Goal: Task Accomplishment & Management: Complete application form

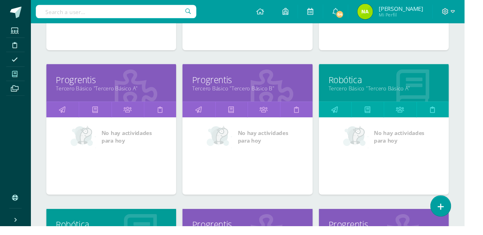
scroll to position [536, 0]
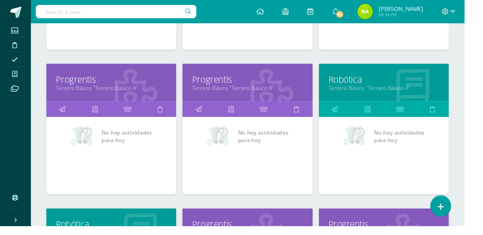
click at [418, 88] on link "Tercero Básico "Tercero Básico A"" at bounding box center [399, 92] width 115 height 8
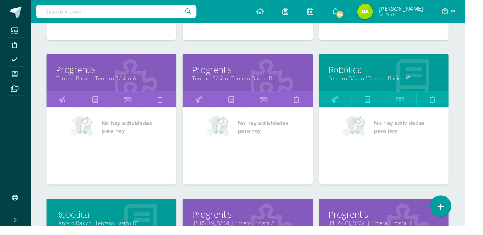
scroll to position [576, 0]
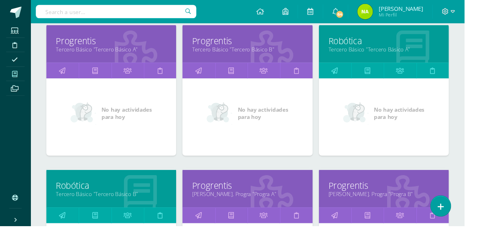
click at [418, 47] on link "Robótica" at bounding box center [399, 42] width 115 height 12
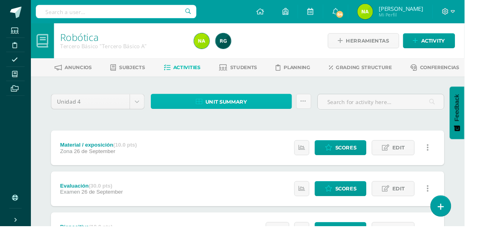
click at [279, 106] on link "Unit summary" at bounding box center [230, 106] width 147 height 16
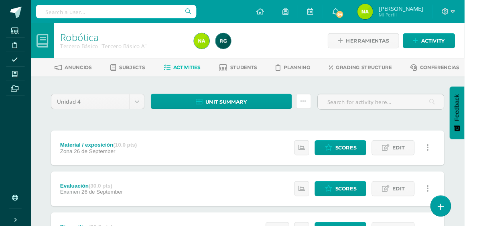
click at [316, 108] on icon at bounding box center [316, 105] width 7 height 7
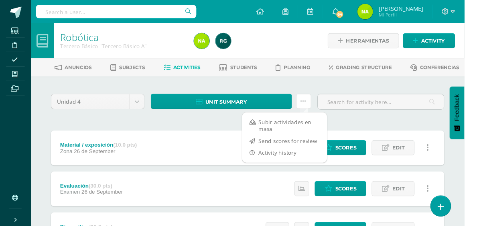
click at [311, 110] on link at bounding box center [316, 106] width 16 height 16
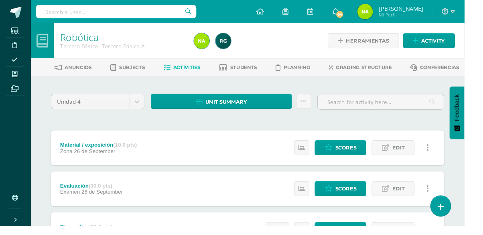
click at [253, 72] on span "Students" at bounding box center [254, 70] width 28 height 6
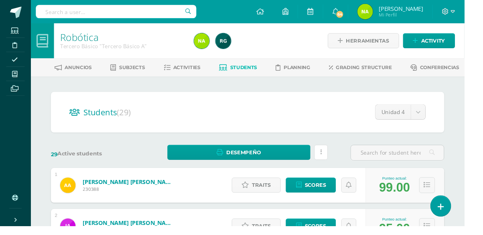
click at [332, 161] on link at bounding box center [334, 159] width 14 height 16
click at [283, 112] on h2 "Students (29)" at bounding box center [257, 116] width 371 height 16
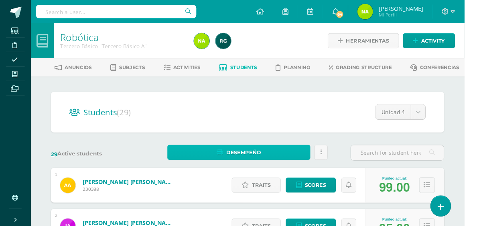
click at [255, 159] on span "Desempeño" at bounding box center [254, 158] width 36 height 15
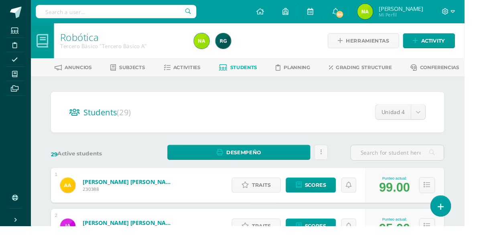
click at [329, 130] on div "Students (29) Unidad 4 Unidad 2 Unidad 4 Unidad 1 Unidad 3" at bounding box center [257, 117] width 409 height 42
click at [393, 43] on span "Herramientas" at bounding box center [382, 42] width 45 height 15
click at [340, 110] on h2 "Students (29)" at bounding box center [257, 116] width 371 height 16
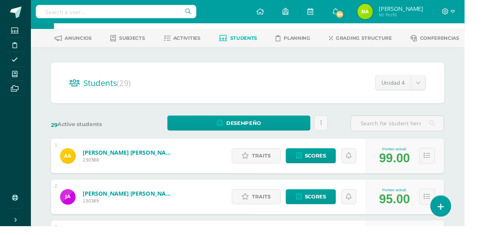
scroll to position [31, 0]
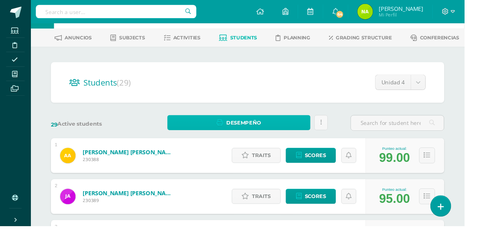
click at [281, 129] on link "Desempeño" at bounding box center [248, 128] width 149 height 16
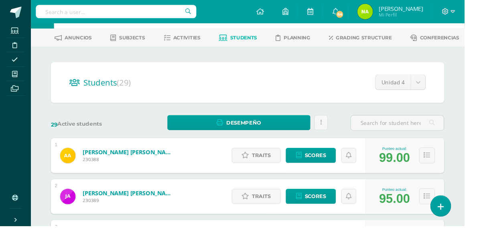
click at [319, 83] on h2 "Students (29)" at bounding box center [257, 85] width 371 height 16
click at [362, 160] on icon at bounding box center [363, 161] width 6 height 7
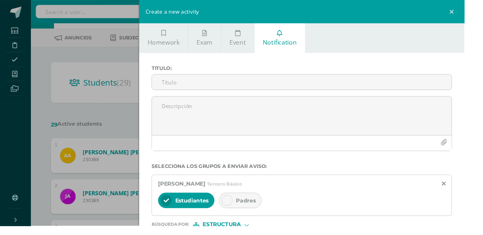
click at [140, 81] on div "Create a new activity Homework Exam Event Notification Title: Valor: 100.0 Date…" at bounding box center [241, 117] width 483 height 235
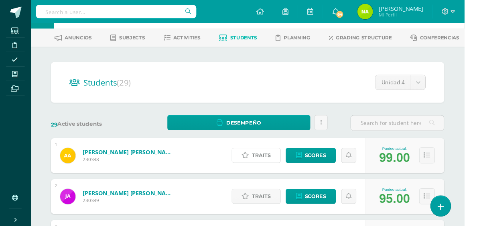
click at [272, 164] on span "Traits" at bounding box center [272, 161] width 19 height 15
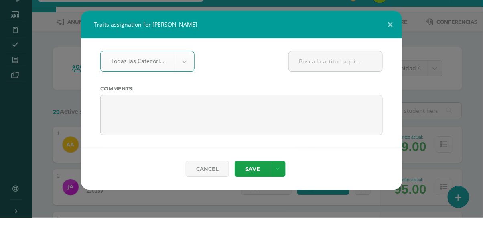
scroll to position [31, 0]
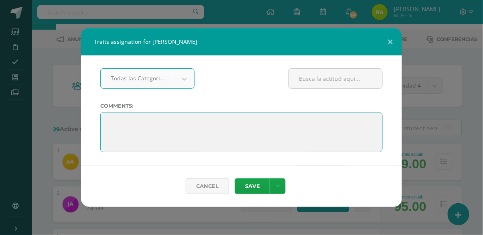
click at [261, 119] on textarea at bounding box center [241, 132] width 283 height 40
paste textarea "Tu disciplina [DATE] es el éxito de [DATE]. ¡Felicitaciones por tu gran desempe…"
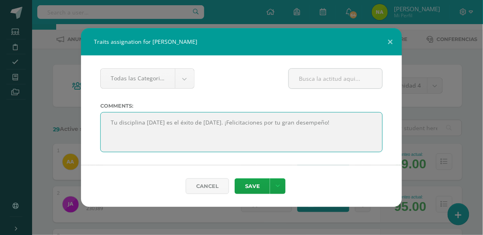
type textarea "Tu disciplina [DATE] es el éxito de [DATE]. ¡Felicitaciones por tu gran desempe…"
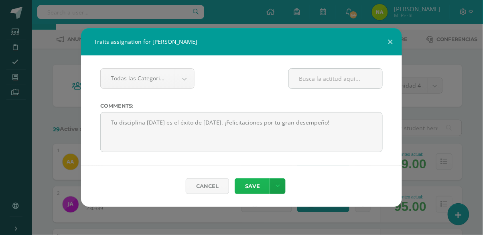
click at [253, 186] on button "Save" at bounding box center [252, 186] width 35 height 16
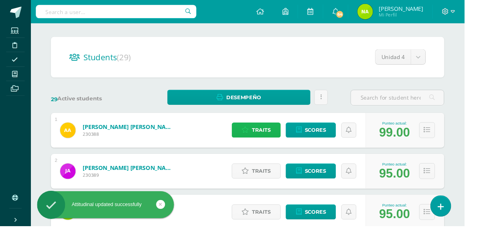
scroll to position [58, 0]
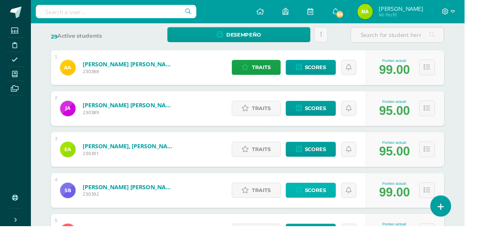
click at [321, 200] on span "Scores" at bounding box center [328, 197] width 22 height 15
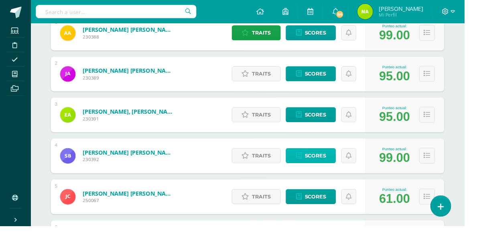
scroll to position [163, 0]
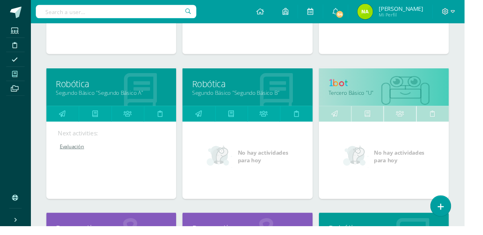
scroll to position [378, 0]
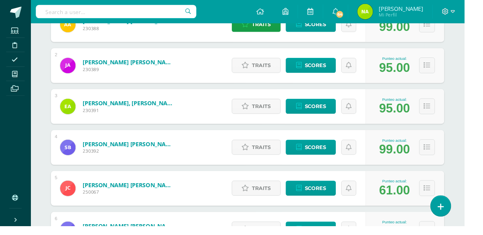
scroll to position [167, 0]
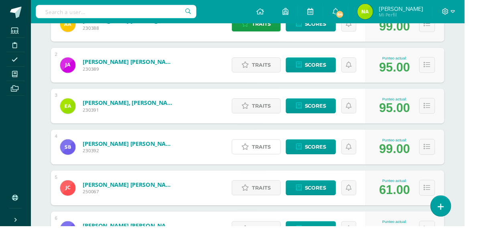
click at [268, 154] on span "Traits" at bounding box center [272, 152] width 19 height 15
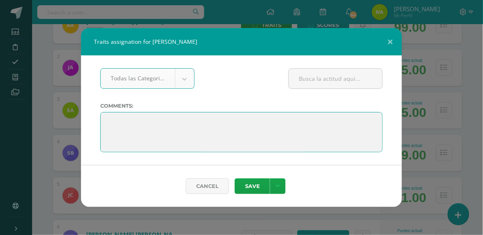
click at [272, 130] on textarea at bounding box center [241, 132] width 283 height 40
click at [257, 135] on textarea at bounding box center [241, 132] width 283 height 40
click at [148, 121] on textarea at bounding box center [241, 132] width 283 height 40
paste textarea "Tu disciplina hoy es el éxito de mañana. ¡Felicitaciones por tu gran desempeño"
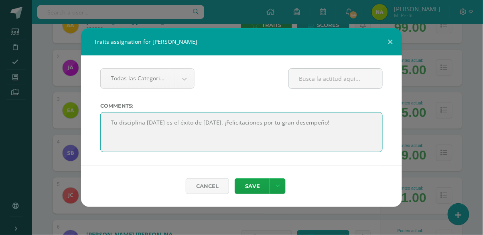
type textarea "Tu disciplina hoy es el éxito de mañana. ¡Felicitaciones por tu gran desempeño!"
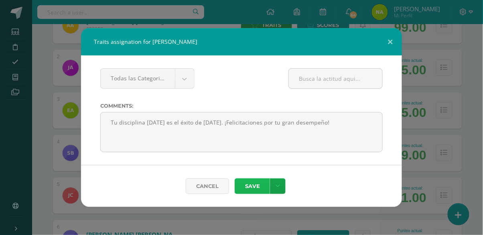
click at [261, 188] on button "Save" at bounding box center [252, 186] width 35 height 16
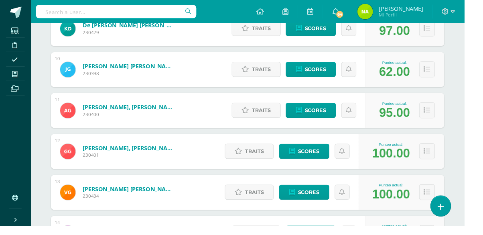
scroll to position [505, 0]
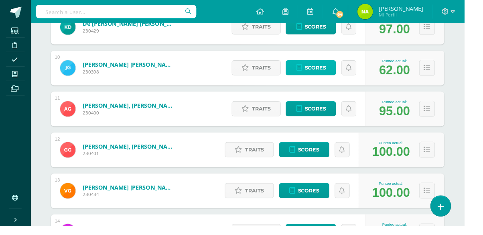
click at [330, 71] on span "Scores" at bounding box center [328, 70] width 22 height 15
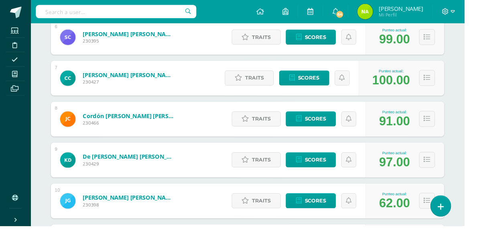
scroll to position [362, 0]
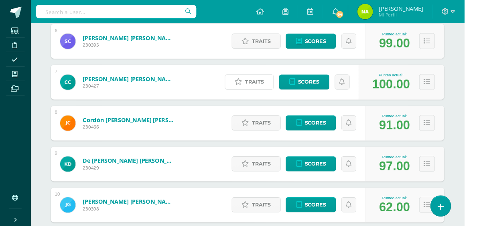
click at [272, 87] on link "Traits" at bounding box center [259, 85] width 51 height 16
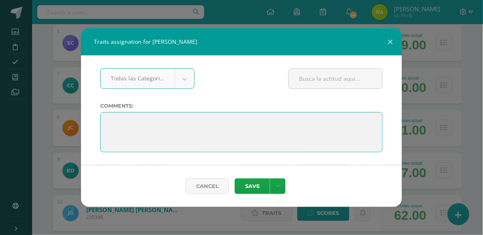
click at [258, 131] on textarea at bounding box center [241, 132] width 283 height 40
paste textarea "Tu disciplina hoy es el éxito de mañana. ¡Felicitaciones por tu gran desempeño"
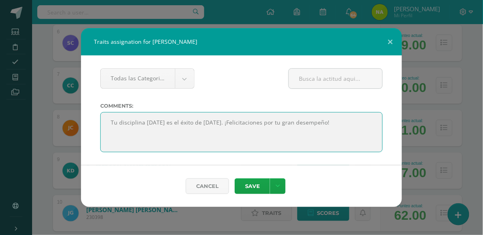
type textarea "Tu disciplina hoy es el éxito de mañana. ¡Felicitaciones por tu gran desempeño!"
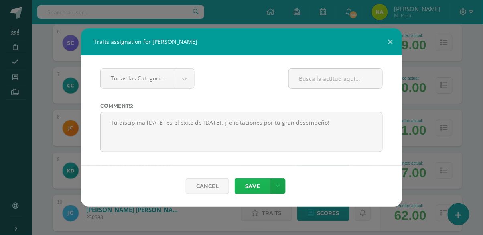
click at [260, 187] on button "Save" at bounding box center [252, 186] width 35 height 16
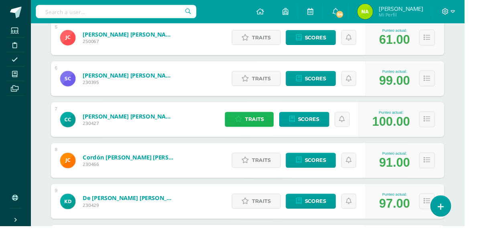
scroll to position [324, 0]
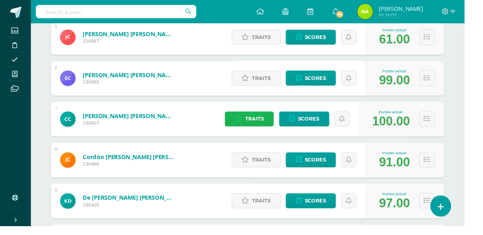
click at [261, 125] on span "Traits" at bounding box center [264, 123] width 19 height 15
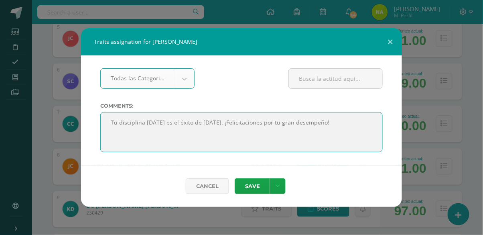
click at [349, 132] on textarea at bounding box center [241, 132] width 283 height 40
click at [356, 133] on textarea at bounding box center [241, 132] width 283 height 40
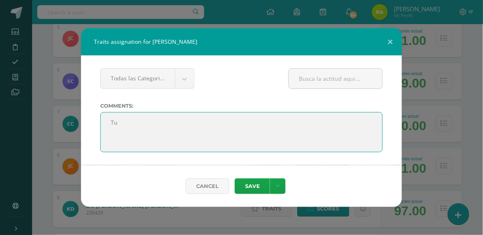
type textarea "T"
paste textarea "Tu actitud, tu entrega y tus resultados te hacen destacar. ¡Felicidades!"
type textarea "Tu actitud, tu entrega y tus resultados te hacen destacar. ¡Felicidades!"
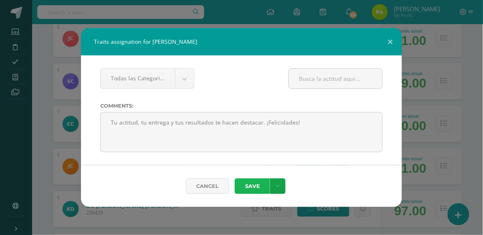
click at [254, 187] on button "Save" at bounding box center [252, 186] width 35 height 16
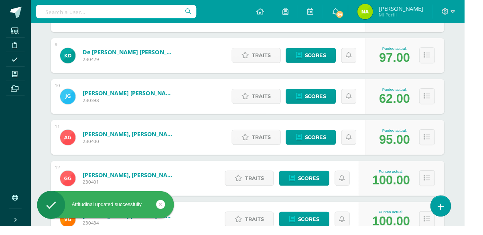
scroll to position [482, 0]
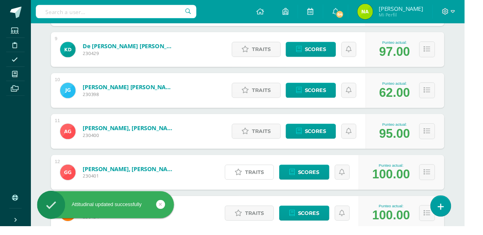
click at [263, 183] on span "Traits" at bounding box center [264, 178] width 19 height 15
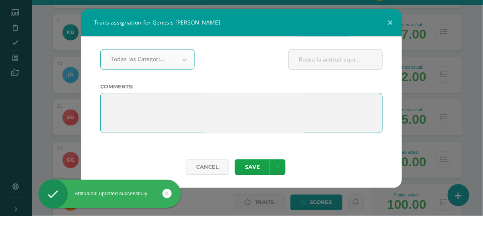
click at [271, 130] on textarea at bounding box center [241, 132] width 283 height 40
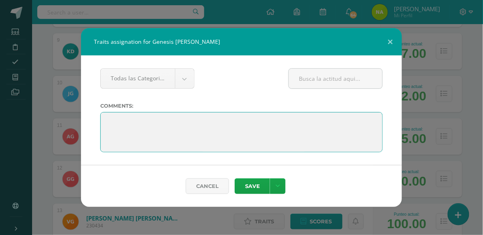
paste textarea "Tu actitud, tu entrega y tus resultados te hacen destacar. ¡Felicidades!"
type textarea "Tu actitud, tu entrega y tus resultados te hacen destacar. ¡Felicidades!"
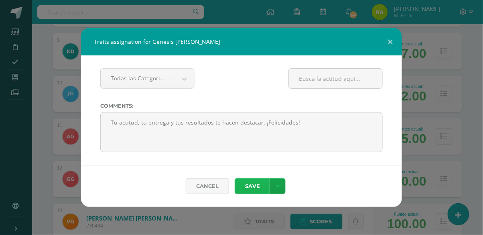
click at [259, 187] on button "Save" at bounding box center [252, 186] width 35 height 16
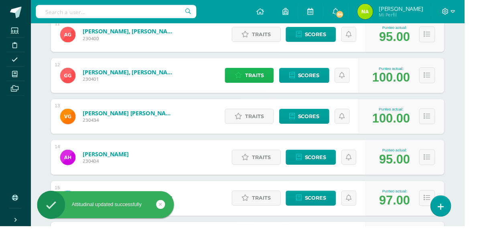
scroll to position [583, 0]
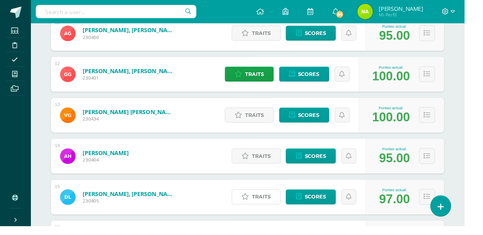
click at [267, 206] on span "Traits" at bounding box center [272, 204] width 19 height 15
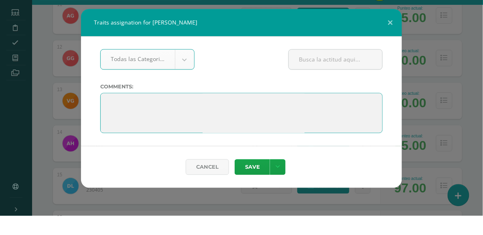
click at [284, 138] on textarea at bounding box center [241, 132] width 283 height 40
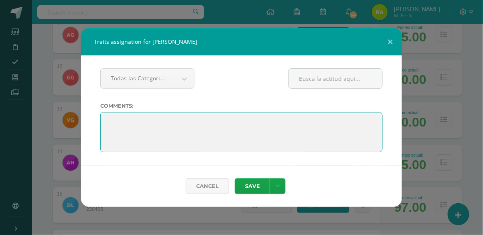
click at [264, 120] on textarea at bounding box center [241, 132] width 283 height 40
paste textarea "Tu actitud, tu entrega y tus resultados te hacen destacar. ¡Felicidades!"
type textarea "Tu actitud, tu entrega y tus resultados te hacen destacar. ¡Felicidades!"
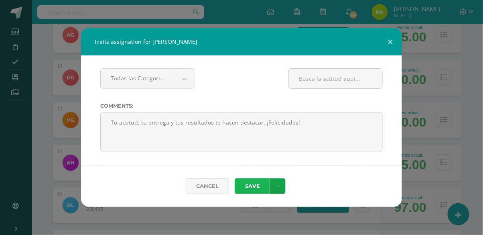
click at [257, 186] on button "Save" at bounding box center [252, 186] width 35 height 16
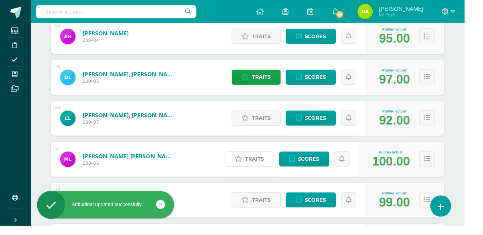
click at [266, 167] on span "Traits" at bounding box center [264, 165] width 19 height 15
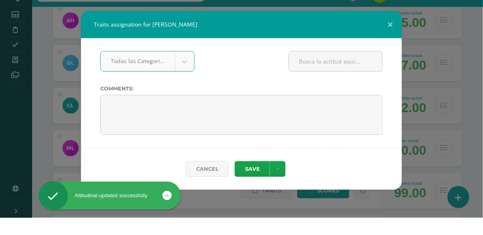
scroll to position [708, 0]
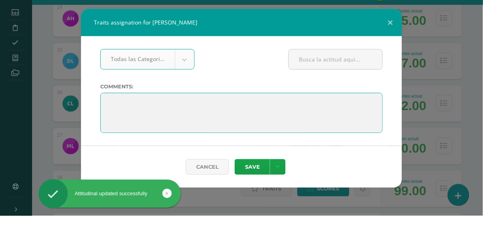
click at [221, 122] on textarea at bounding box center [241, 132] width 283 height 40
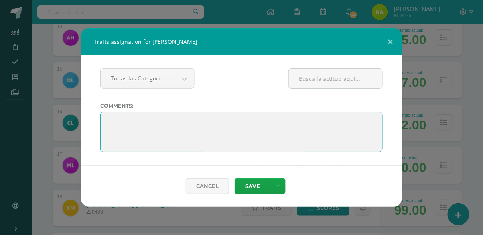
paste textarea "Tu actitud, tu entrega y tus resultados te hacen destacar. ¡Felicidades!"
type textarea "Tu actitud, tu entrega y tus resultados te hacen destacar. ¡Felicidades!"
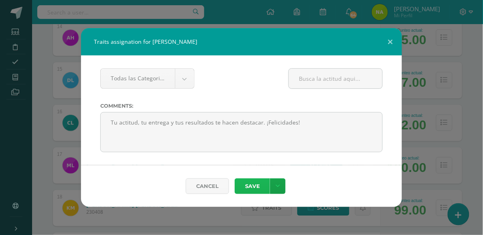
click at [259, 187] on button "Save" at bounding box center [252, 186] width 35 height 16
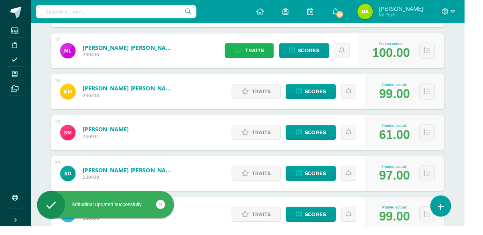
scroll to position [824, 0]
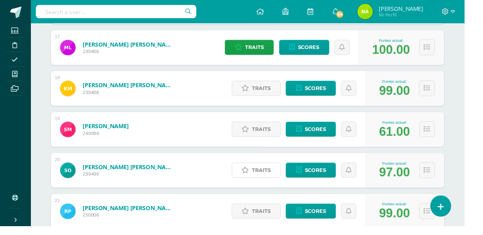
click at [265, 179] on span "Traits" at bounding box center [272, 176] width 19 height 15
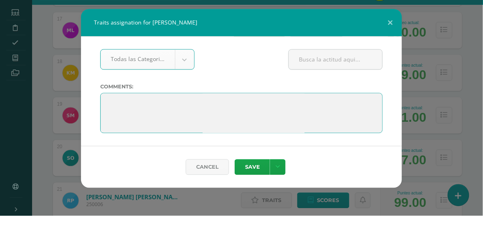
click at [218, 122] on textarea at bounding box center [241, 132] width 283 height 40
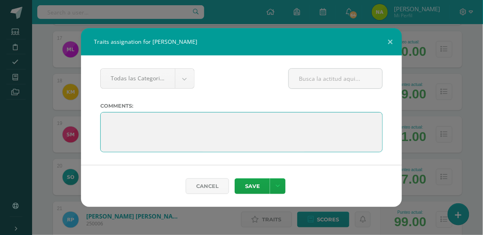
paste textarea "Tu actitud, tu entrega y tus resultados te hacen destacar. ¡Felicidades!"
type textarea "Tu actitud, tu entrega y tus resultados te hacen destacar. ¡Felicidades!"
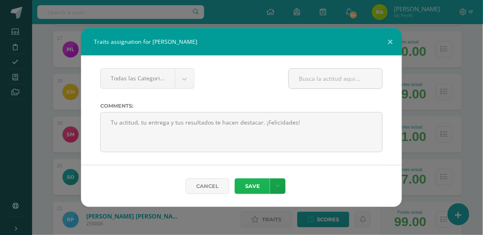
click at [261, 186] on button "Save" at bounding box center [252, 186] width 35 height 16
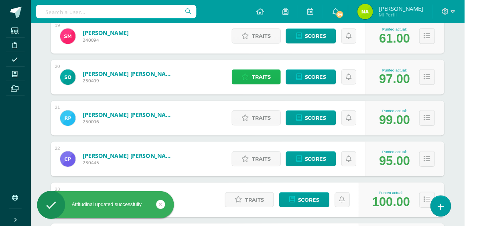
scroll to position [921, 0]
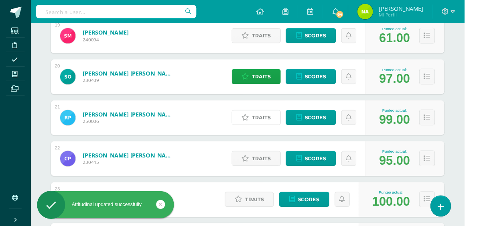
click at [268, 120] on span "Traits" at bounding box center [272, 122] width 19 height 15
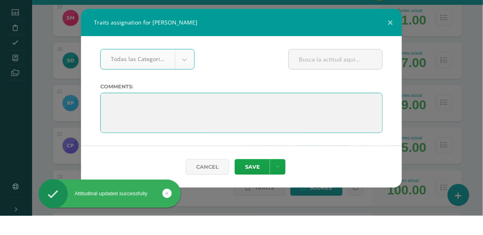
click at [257, 129] on textarea at bounding box center [241, 132] width 283 height 40
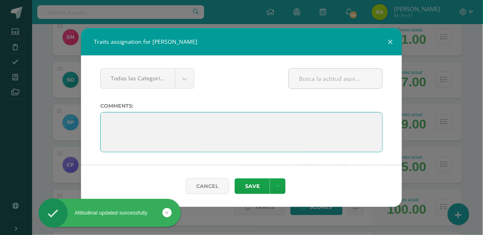
click at [246, 122] on textarea at bounding box center [241, 132] width 283 height 40
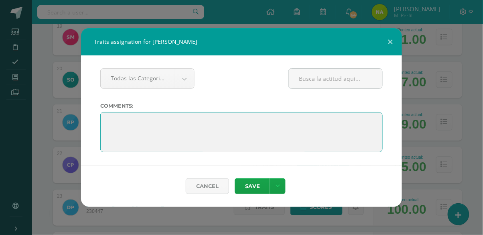
paste textarea "Tu actitud, tu entrega y tus resultados te hacen destacar. ¡Felicidades!"
type textarea "Tu actitud, tu entrega y tus resultados te hacen destacar. ¡Felicidades!"
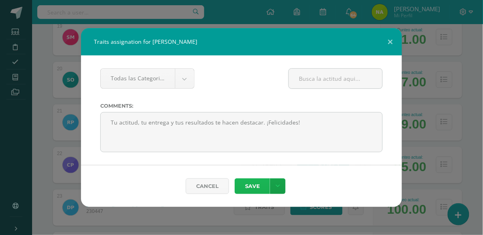
click at [259, 187] on button "Save" at bounding box center [252, 186] width 35 height 16
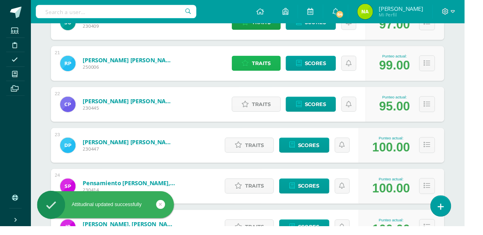
scroll to position [990, 0]
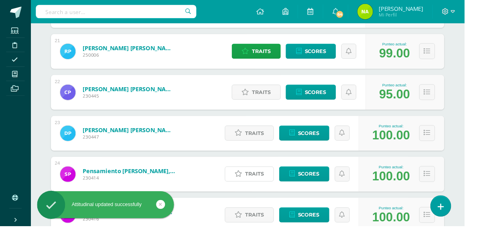
click at [262, 183] on span "Traits" at bounding box center [264, 180] width 19 height 15
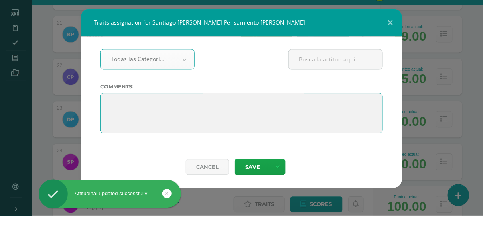
click at [247, 123] on textarea at bounding box center [241, 132] width 283 height 40
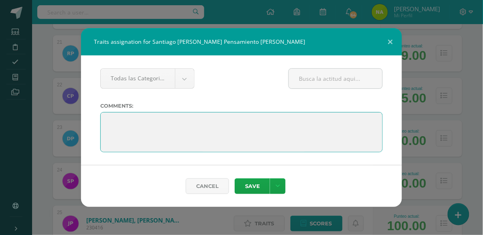
paste textarea "Tu actitud, tu entrega y tus resultados te hacen destacar. ¡Felicidades!"
type textarea "Tu actitud, tu entrega y tus resultados te hacen destacar. ¡Felicidades!"
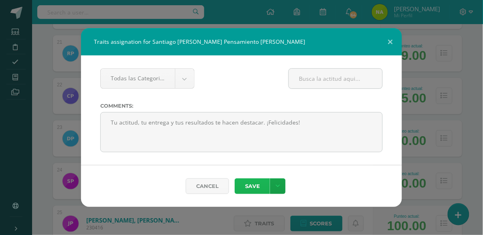
click at [258, 190] on button "Save" at bounding box center [252, 186] width 35 height 16
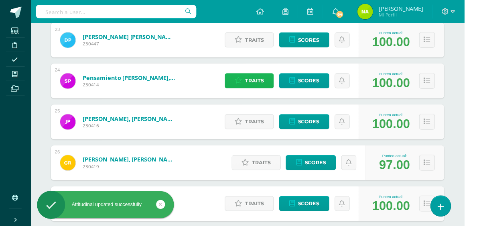
scroll to position [1088, 0]
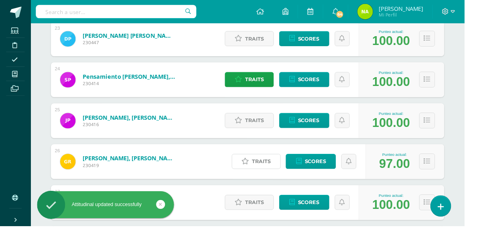
click at [254, 173] on link "Traits" at bounding box center [266, 168] width 51 height 16
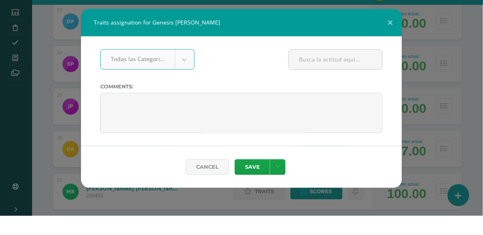
click at [452, 41] on div "Traits assignation for Genesis Andrea Rivera Morales Todas las Categorias Todas…" at bounding box center [241, 117] width 477 height 179
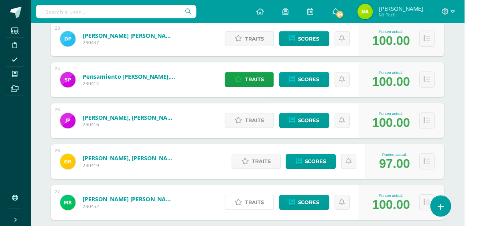
click at [261, 207] on span "Traits" at bounding box center [264, 210] width 19 height 15
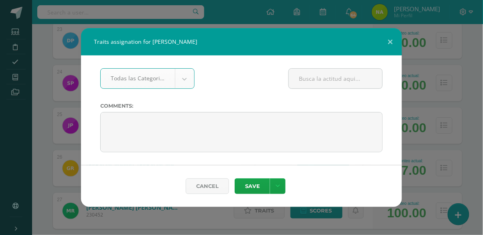
paste input "Tu actitud, tu entrega y tus resultados te hacen destacar. ¡Felicidades!"
type input "Tu actitud, tu entrega y tus resultados te hacen destacar. ¡Felicidades!"
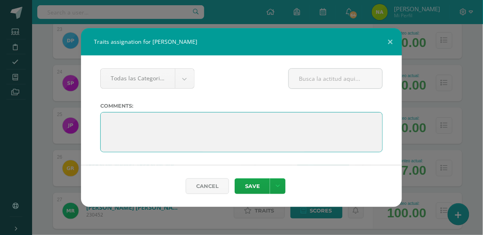
click at [213, 134] on textarea at bounding box center [241, 132] width 283 height 40
click at [228, 124] on textarea at bounding box center [241, 132] width 283 height 40
paste textarea "Tu actitud, tu entrega y tus resultados te hacen destacar. ¡Felicidades!"
type textarea "Tu actitud, tu entrega y tus resultados te hacen destacar. ¡Felicidades!"
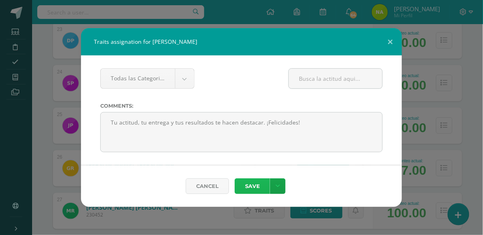
click at [255, 186] on button "Save" at bounding box center [252, 186] width 35 height 16
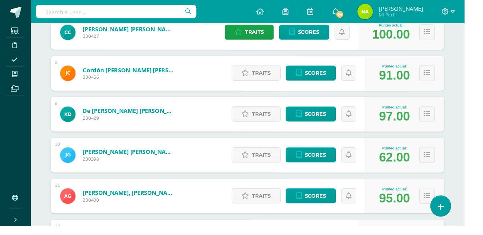
scroll to position [402, 0]
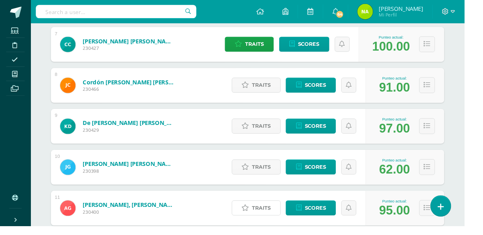
click at [267, 214] on span "Traits" at bounding box center [272, 216] width 19 height 15
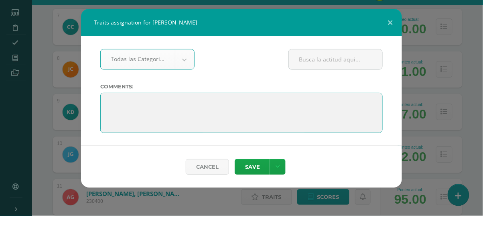
click at [242, 144] on textarea at bounding box center [241, 132] width 283 height 40
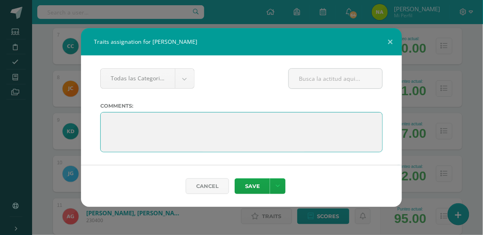
click at [247, 119] on textarea at bounding box center [241, 132] width 283 height 40
paste textarea "Tu actitud, tu entrega y tus resultados te hacen destacar. ¡Felicidades!"
type textarea "Tu actitud, tu entrega y tus resultados te hacen destacar. ¡Felicidades!"
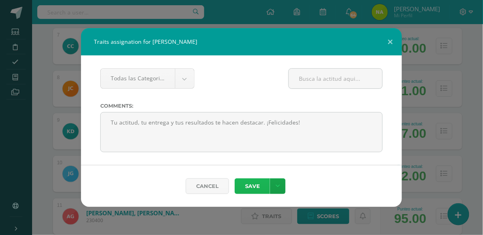
click at [261, 184] on button "Save" at bounding box center [252, 186] width 35 height 16
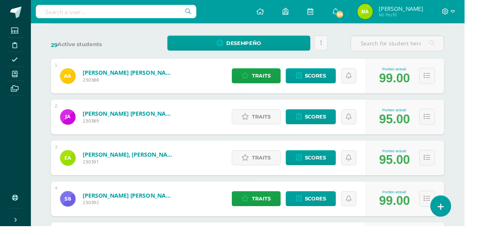
scroll to position [112, 0]
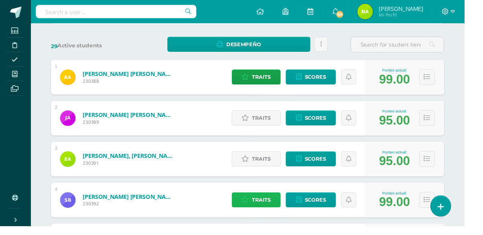
click at [268, 203] on span "Traits" at bounding box center [272, 207] width 19 height 15
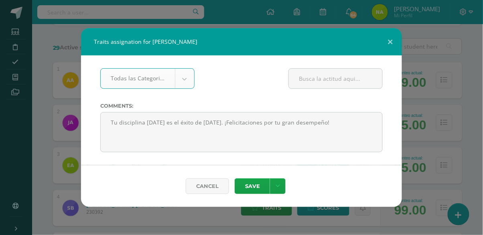
click at [472, 63] on div "Traits assignation for Sofia Belen Baldetti Aceytuno Todas las Categorias Todas…" at bounding box center [241, 117] width 477 height 179
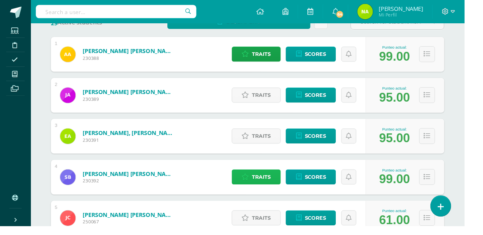
scroll to position [136, 0]
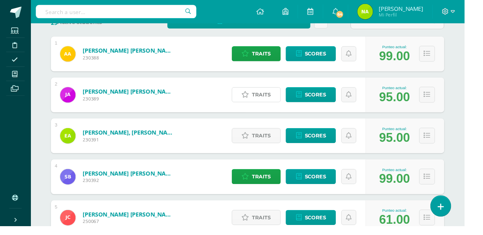
click at [267, 102] on span "Traits" at bounding box center [272, 98] width 19 height 15
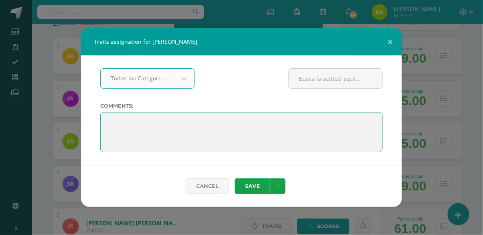
click at [212, 122] on textarea at bounding box center [241, 132] width 283 height 40
paste textarea "Sigue aprendiendo con el corazón y la mente abierta. ¡Lo estás haciendo increíb…"
type textarea "S"
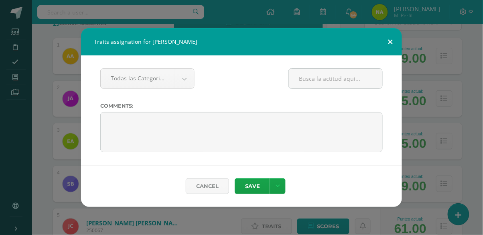
click at [392, 41] on button at bounding box center [390, 41] width 23 height 27
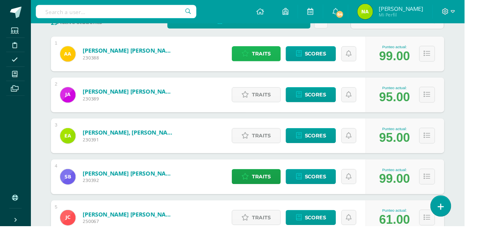
click at [277, 57] on span "Traits" at bounding box center [272, 56] width 19 height 15
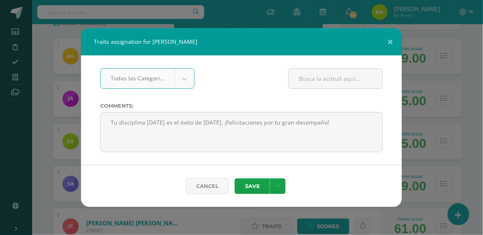
click at [421, 57] on div "Traits assignation for Alison Melissa Alarcón García Todas las Categorias Todas…" at bounding box center [241, 117] width 477 height 179
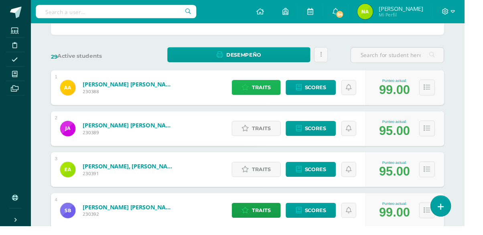
scroll to position [94, 0]
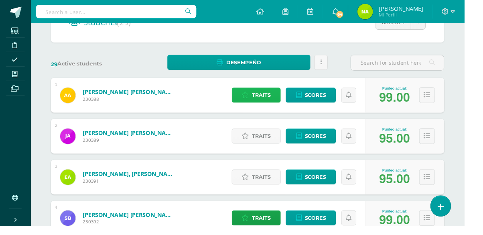
click at [272, 97] on span "Traits" at bounding box center [272, 99] width 19 height 15
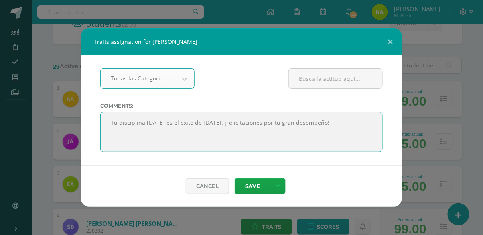
click at [326, 120] on textarea "Tu disciplina hoy es el éxito de mañana. ¡Felicitaciones por tu gran desempeño!" at bounding box center [241, 132] width 283 height 40
paste textarea "Tu esfuerzo y dedicación se reflejan en cada una de tus calificaciones. ¡Felici…"
type textarea "Tu esfuerzo y dedicación se reflejan en cada una de tus calificaciones. ¡Felici…"
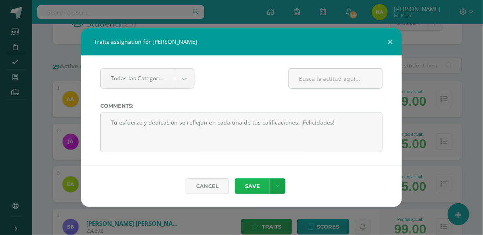
click at [257, 186] on button "Save" at bounding box center [252, 186] width 35 height 16
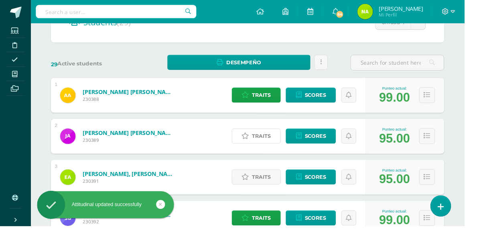
click at [273, 142] on span "Traits" at bounding box center [272, 141] width 19 height 15
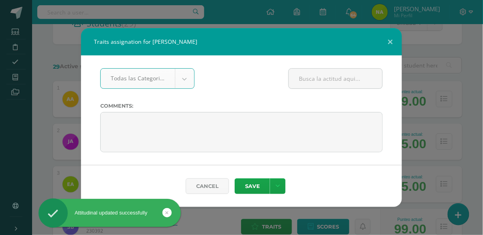
click at [440, 39] on div "Traits assignation for José Eduardo Alvarado Zapata Todas las Categorias Todas …" at bounding box center [241, 117] width 477 height 179
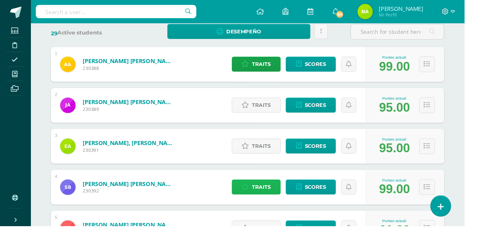
click at [275, 197] on span "Traits" at bounding box center [272, 194] width 19 height 15
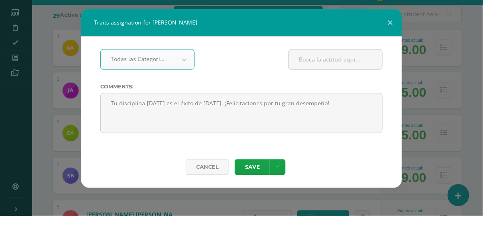
scroll to position [126, 0]
click at [432, 51] on div "Traits assignation for Sofia Belen Baldetti Aceytuno Todas las Categorias Todas…" at bounding box center [241, 117] width 477 height 179
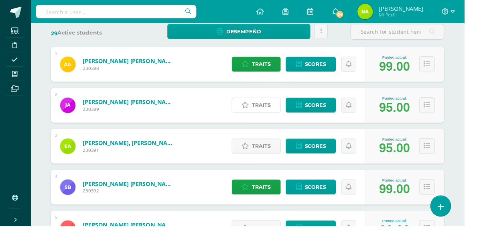
click at [268, 110] on span "Traits" at bounding box center [272, 109] width 19 height 15
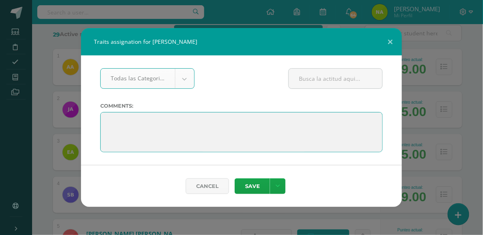
click at [267, 124] on textarea at bounding box center [241, 132] width 283 height 40
paste textarea "Tu esfuerzo y dedicación se reflejan en cada una de tus calificaciones. ¡Felici…"
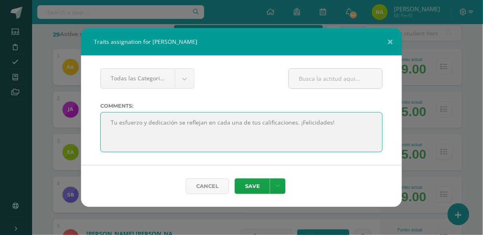
type textarea "Tu esfuerzo y dedicación se reflejan en cada una de tus calificaciones. ¡Felici…"
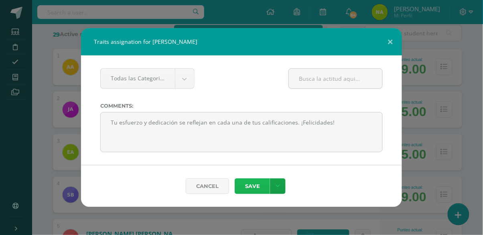
click at [257, 187] on button "Save" at bounding box center [252, 186] width 35 height 16
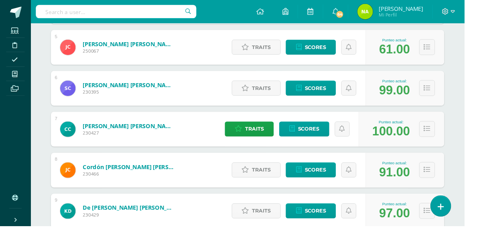
scroll to position [318, 0]
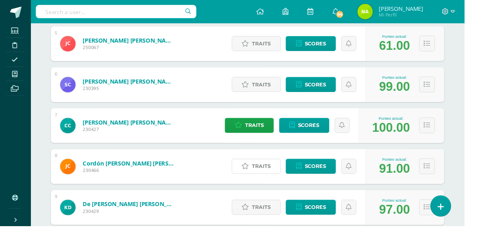
click at [271, 176] on span "Traits" at bounding box center [272, 172] width 19 height 15
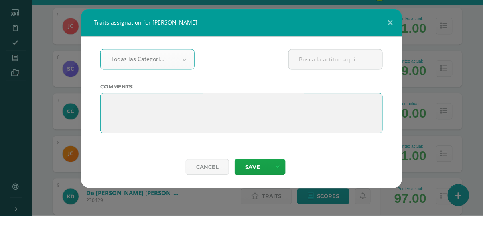
click at [266, 129] on textarea at bounding box center [241, 132] width 283 height 40
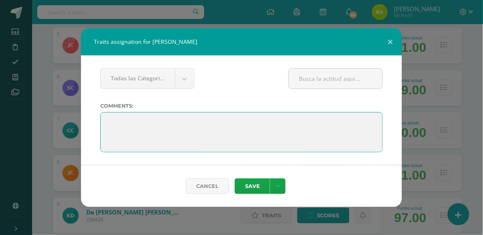
click at [261, 124] on textarea at bounding box center [241, 132] width 283 height 40
paste textarea "Tu esfuerzo y dedicación se reflejan en cada una de tus calificaciones. ¡Felici…"
type textarea "Tu esfuerzo y dedicación se reflejan en cada una de tus calificaciones. ¡Felici…"
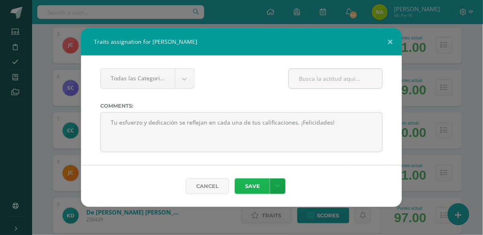
click at [258, 187] on button "Save" at bounding box center [252, 186] width 35 height 16
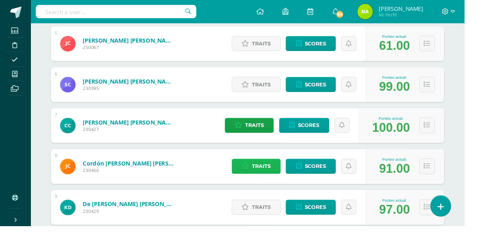
click at [275, 171] on span "Traits" at bounding box center [272, 172] width 19 height 15
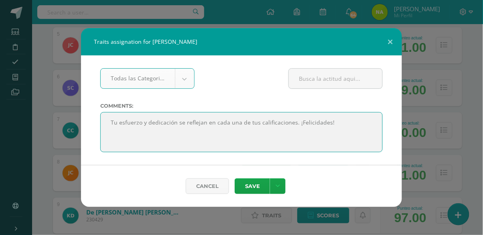
click at [360, 123] on textarea at bounding box center [241, 132] width 283 height 40
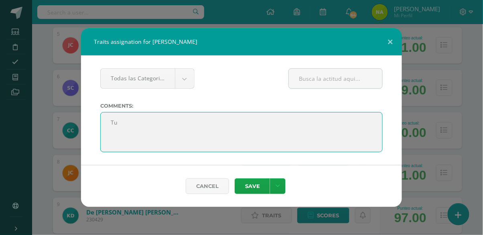
type textarea "T"
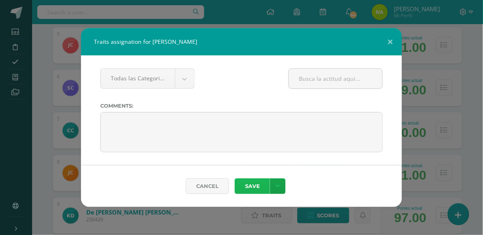
click at [252, 190] on button "Save" at bounding box center [252, 186] width 35 height 16
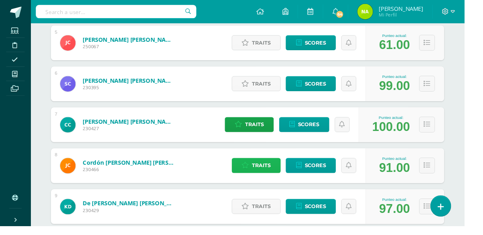
scroll to position [318, 0]
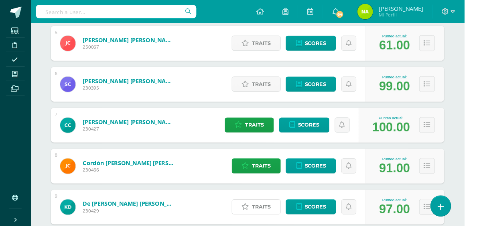
click at [269, 216] on span "Traits" at bounding box center [272, 215] width 19 height 15
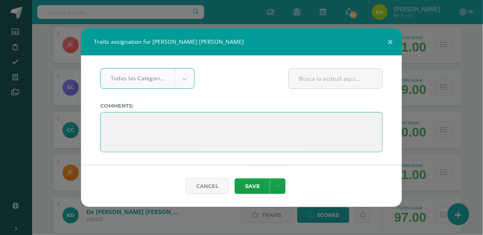
click at [280, 130] on textarea at bounding box center [241, 132] width 283 height 40
click at [246, 118] on textarea at bounding box center [241, 132] width 283 height 40
paste textarea "Tu esfuerzo y dedicación se reflejan en cada una de tus calificaciones. ¡Felici…"
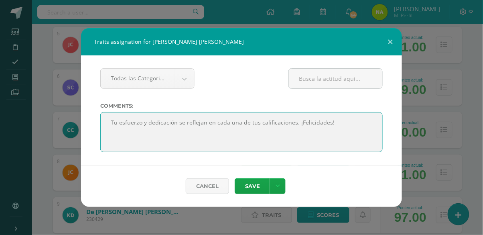
type textarea "Tu esfuerzo y dedicación se reflejan en cada una de tus calificaciones. ¡Felici…"
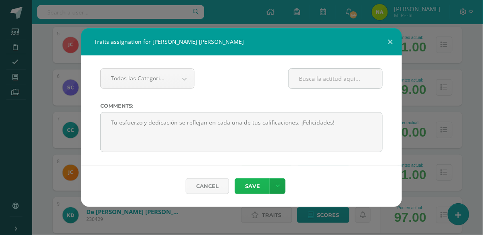
click at [256, 185] on button "Save" at bounding box center [252, 186] width 35 height 16
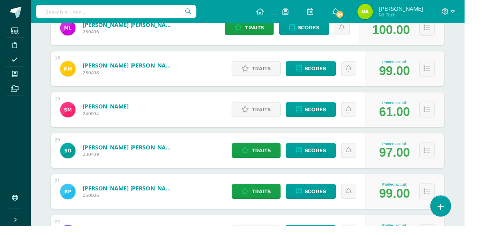
scroll to position [845, 0]
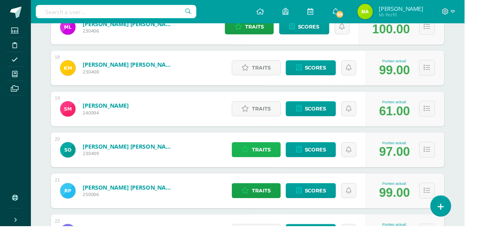
click at [267, 155] on span "Traits" at bounding box center [272, 155] width 19 height 15
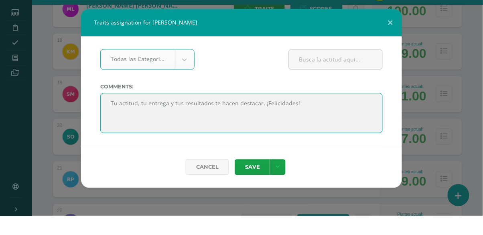
click at [331, 121] on textarea at bounding box center [241, 132] width 283 height 40
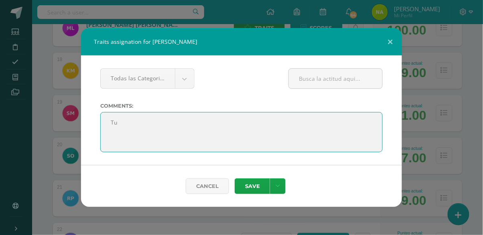
type textarea "T"
paste textarea "Tu esfuerzo y dedicación se reflejan en cada una de tus calificaciones. ¡Felici…"
type textarea "Tu esfuerzo y dedicación se reflejan en cada una de tus calificaciones. ¡Felici…"
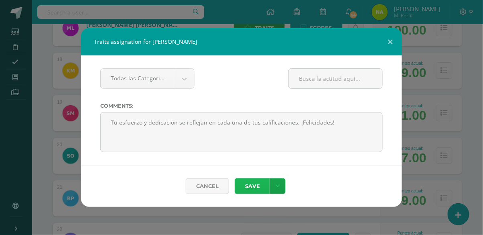
click at [255, 186] on button "Save" at bounding box center [252, 186] width 35 height 16
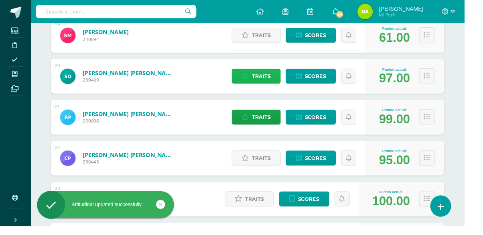
scroll to position [924, 0]
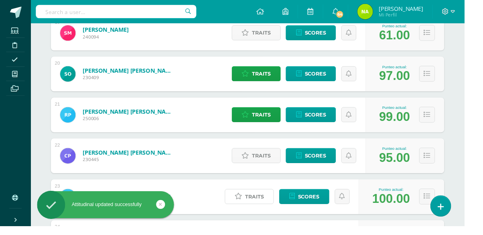
click at [256, 206] on span "Traits" at bounding box center [264, 204] width 19 height 15
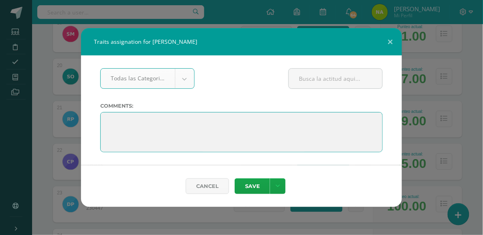
click at [187, 123] on textarea at bounding box center [241, 132] width 283 height 40
paste textarea "Tu esfuerzo y dedicación se reflejan en cada una de tus calificaciones. ¡Felici…"
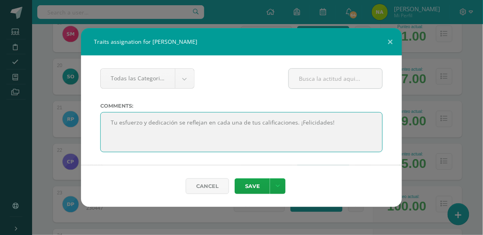
type textarea "Tu esfuerzo y dedicación se reflejan en cada una de tus calificaciones. ¡Felici…"
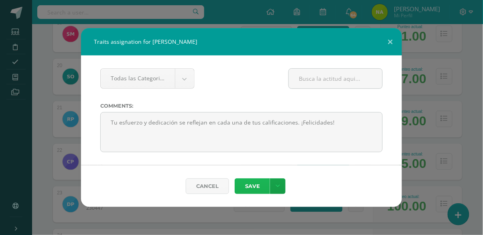
click at [258, 186] on button "Save" at bounding box center [252, 186] width 35 height 16
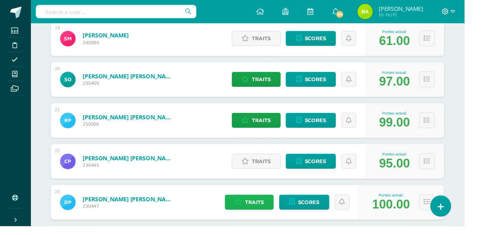
scroll to position [922, 0]
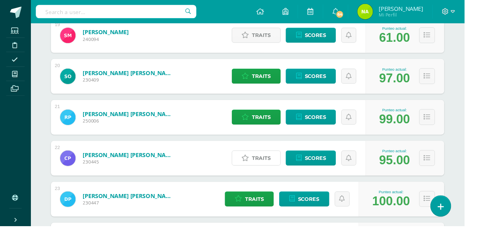
click at [267, 166] on span "Traits" at bounding box center [272, 164] width 19 height 15
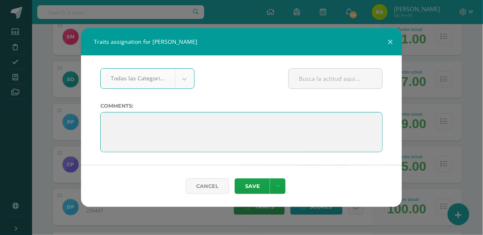
click at [265, 123] on textarea at bounding box center [241, 132] width 283 height 40
paste textarea "Tu esfuerzo y dedicación se reflejan en cada una de tus calificaciones. ¡Felici…"
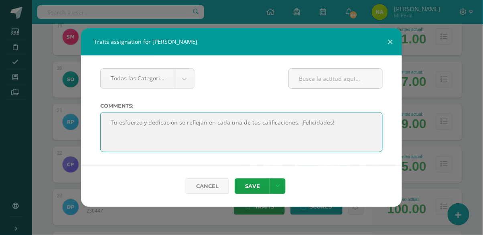
type textarea "Tu esfuerzo y dedicación se reflejan en cada una de tus calificaciones. ¡Felici…"
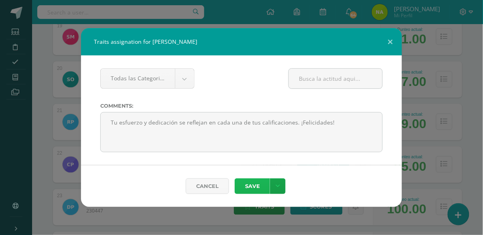
click at [259, 189] on button "Save" at bounding box center [252, 186] width 35 height 16
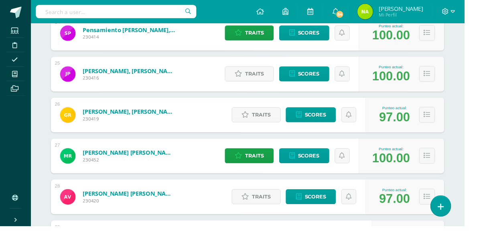
scroll to position [1137, 0]
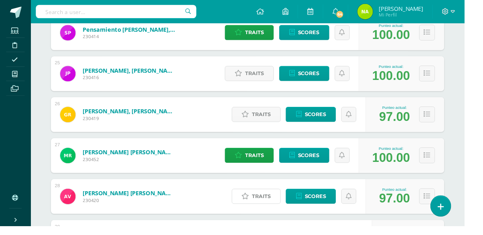
click at [263, 207] on span "Traits" at bounding box center [272, 204] width 19 height 15
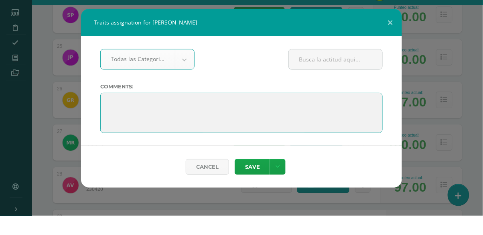
click at [261, 125] on textarea at bounding box center [241, 132] width 283 height 40
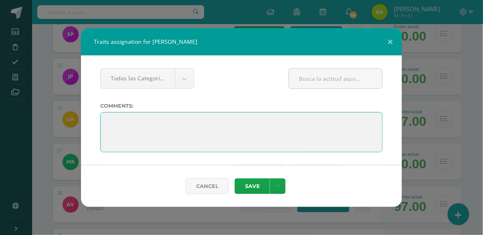
paste textarea "Tu esfuerzo y dedicación se reflejan en cada una de tus calificaciones. ¡Felici…"
type textarea "Tu esfuerzo y dedicación se reflejan en cada una de tus calificaciones. ¡Felici…"
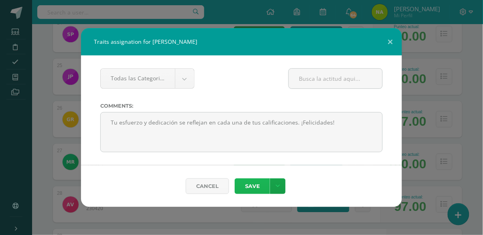
click at [256, 189] on button "Save" at bounding box center [252, 186] width 35 height 16
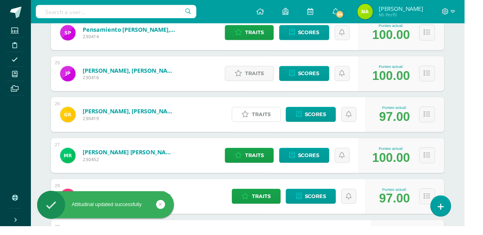
click at [271, 123] on span "Traits" at bounding box center [272, 119] width 19 height 15
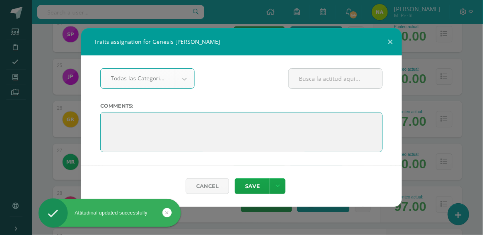
click at [267, 128] on textarea at bounding box center [241, 132] width 283 height 40
paste textarea "Tu esfuerzo y dedicación se reflejan en cada una de tus calificaciones. ¡Felici…"
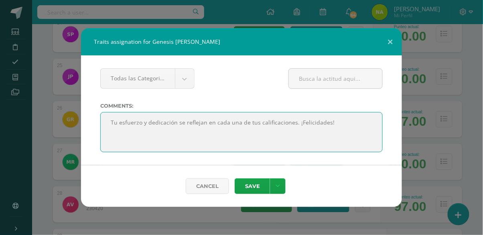
type textarea "Tu esfuerzo y dedicación se reflejan en cada una de tus calificaciones. ¡Felici…"
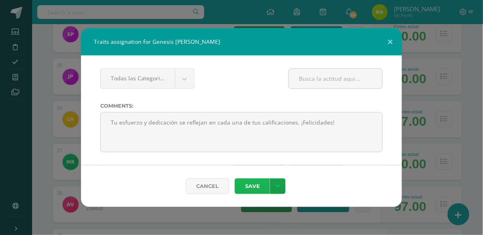
click at [258, 184] on button "Save" at bounding box center [252, 186] width 35 height 16
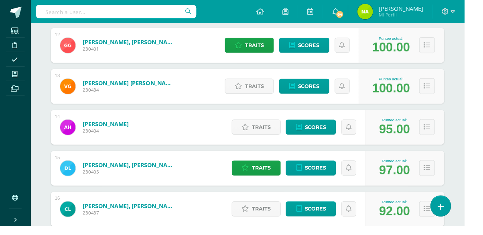
scroll to position [610, 0]
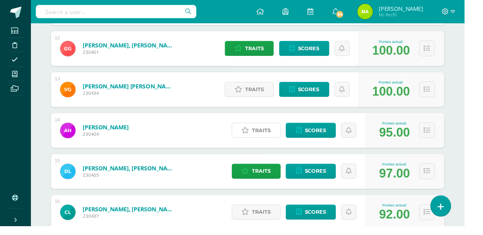
click at [270, 136] on span "Traits" at bounding box center [272, 135] width 19 height 15
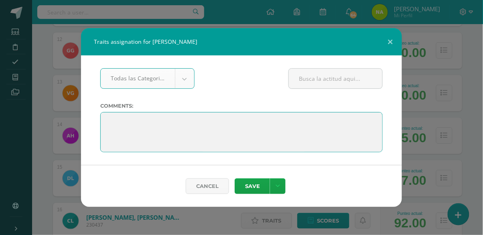
click at [261, 124] on textarea at bounding box center [241, 132] width 283 height 40
paste textarea "Tu esfuerzo y dedicación se reflejan en cada una de tus calificaciones. ¡Felici…"
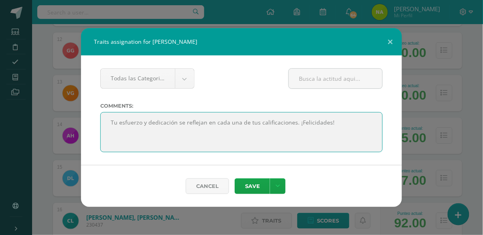
type textarea "Tu esfuerzo y dedicación se reflejan en cada una de tus calificaciones. ¡Felici…"
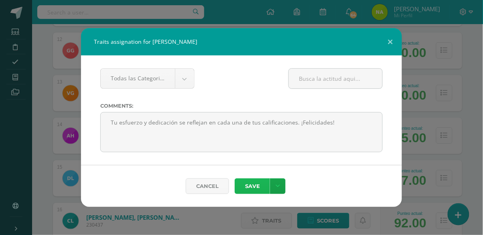
click at [259, 189] on button "Save" at bounding box center [252, 186] width 35 height 16
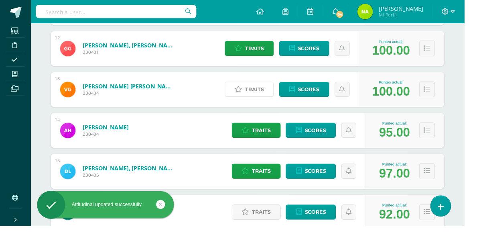
click at [271, 95] on span "Traits" at bounding box center [264, 92] width 19 height 15
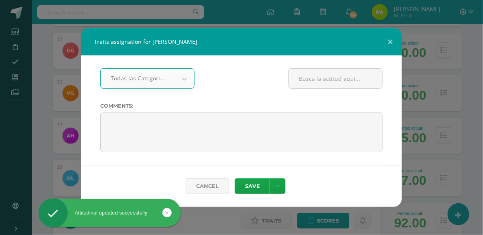
click at [425, 35] on div "Traits assignation for Vicente José Felipe Guevara Juárez Todas las Categorias …" at bounding box center [241, 117] width 477 height 179
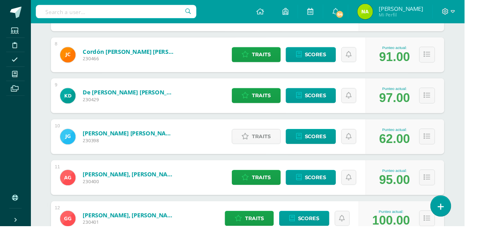
scroll to position [433, 0]
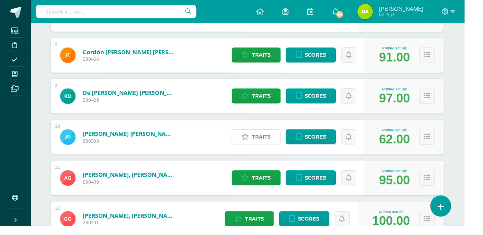
click at [263, 145] on span "Traits" at bounding box center [272, 142] width 19 height 15
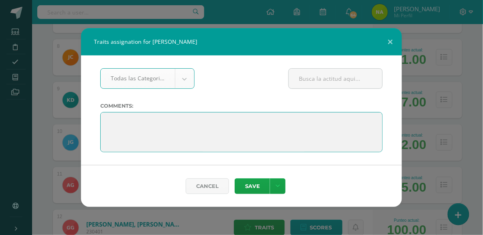
click at [250, 121] on textarea at bounding box center [241, 132] width 283 height 40
paste textarea "Tu esfuerzo y dedicación se reflejan en cada una de tus calificaciones. ¡Felici…"
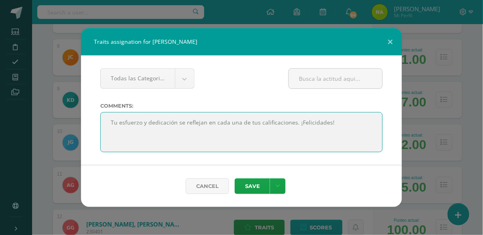
type textarea "Tu esfuerzo y dedicación se reflejan en cada una de tus calificaciones. ¡Felici…"
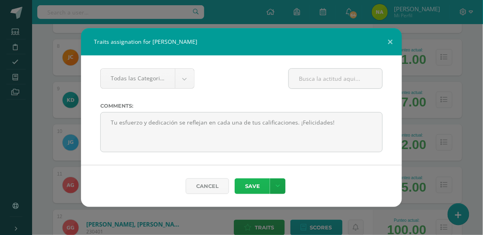
click at [258, 186] on button "Save" at bounding box center [252, 186] width 35 height 16
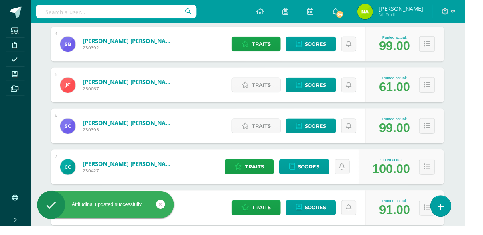
scroll to position [274, 0]
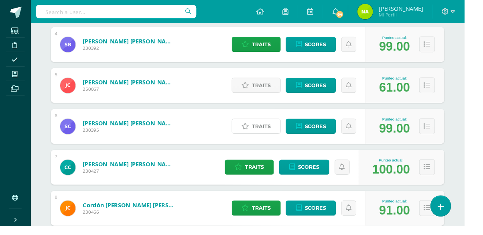
click at [271, 130] on span "Traits" at bounding box center [272, 131] width 19 height 15
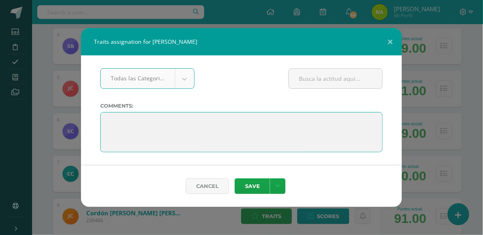
click at [252, 124] on textarea at bounding box center [241, 132] width 283 height 40
paste textarea "Tu esfuerzo y dedicación se reflejan en cada una de tus calificaciones. ¡Felici…"
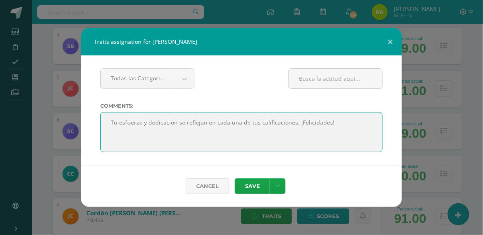
type textarea "Tu esfuerzo y dedicación se reflejan en cada una de tus calificaciones. ¡Felici…"
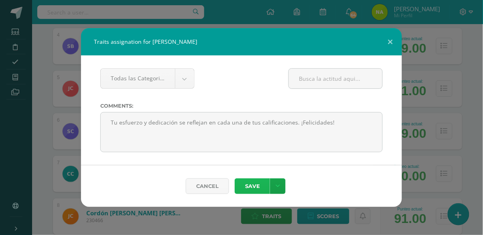
click at [252, 187] on button "Save" at bounding box center [252, 186] width 35 height 16
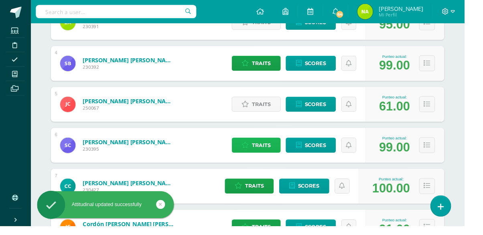
scroll to position [254, 0]
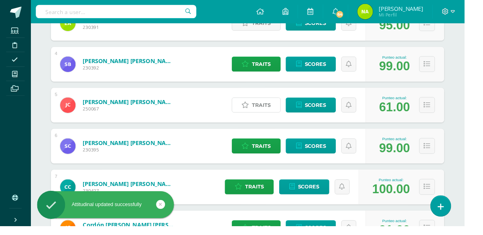
click at [269, 109] on span "Traits" at bounding box center [272, 109] width 19 height 15
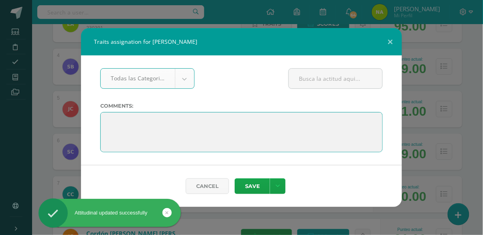
click at [265, 125] on textarea at bounding box center [241, 132] width 283 height 40
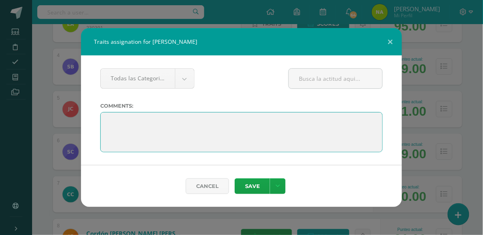
paste textarea "Tu esfuerzo y dedicación se reflejan en cada una de tus calificaciones. ¡Felici…"
type textarea "Tu esfuerzo y dedicación se reflejan en cada una de tus calificaciones. ¡Felici…"
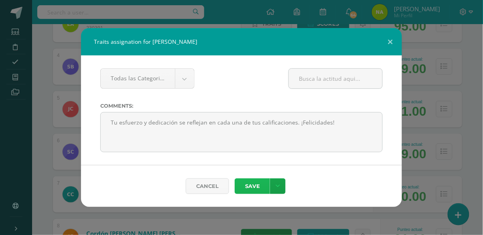
click at [263, 189] on button "Save" at bounding box center [252, 186] width 35 height 16
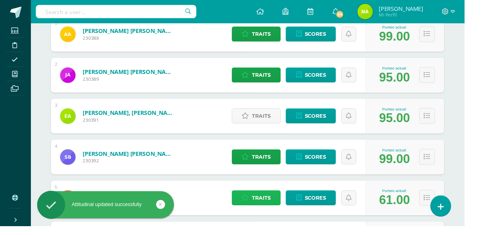
scroll to position [156, 0]
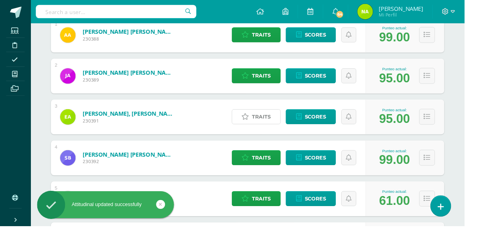
click at [268, 124] on span "Traits" at bounding box center [272, 121] width 19 height 15
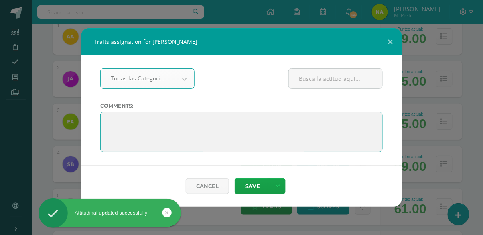
click at [265, 125] on textarea at bounding box center [241, 132] width 283 height 40
paste textarea "Tu esfuerzo y dedicación se reflejan en cada una de tus calificaciones. ¡Felici…"
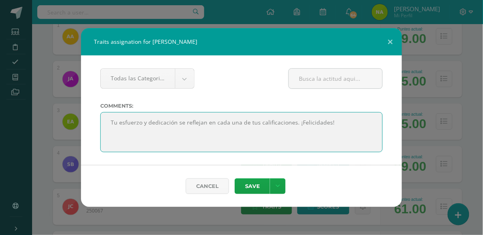
type textarea "Tu esfuerzo y dedicación se reflejan en cada una de tus calificaciones. ¡Felici…"
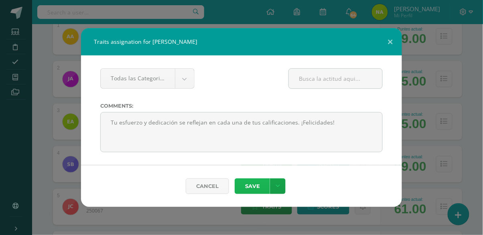
click at [260, 187] on button "Save" at bounding box center [252, 186] width 35 height 16
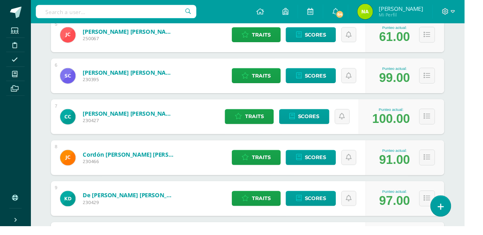
scroll to position [330, 0]
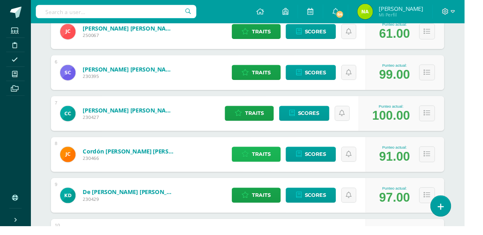
click at [272, 163] on span "Traits" at bounding box center [272, 160] width 19 height 15
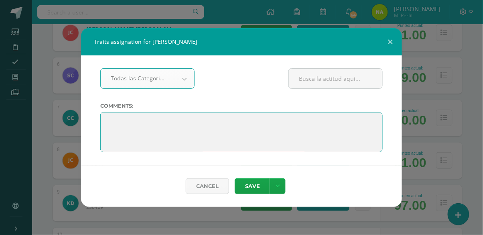
click at [231, 127] on textarea at bounding box center [241, 132] width 283 height 40
paste textarea "Tienes todo lo necesario para salir adelante. Solo necesitas creerlo y actuar."
type textarea "T"
paste textarea "El primer paso para mejorar es creer que puedes hacerlo. Y tú puedes."
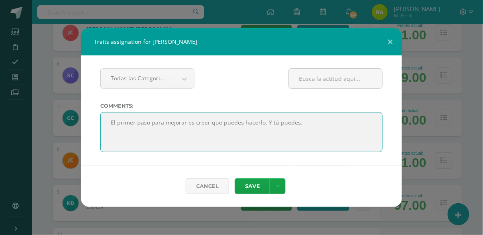
type textarea "El primer paso para mejorar es creer que puedes hacerlo. Y tú puedes."
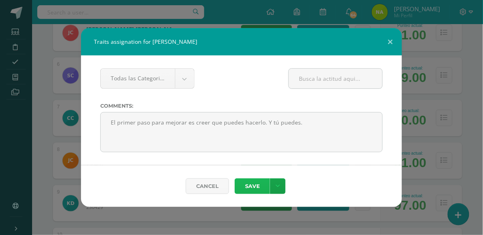
click at [262, 187] on button "Save" at bounding box center [252, 186] width 35 height 16
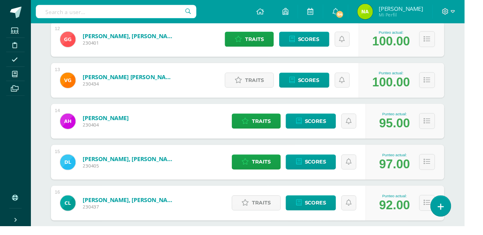
scroll to position [621, 0]
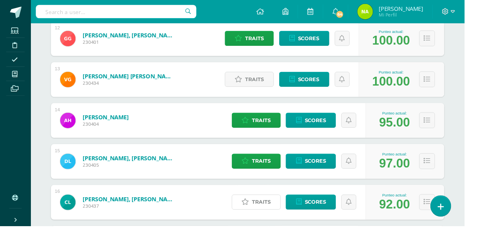
click at [266, 215] on span "Traits" at bounding box center [272, 210] width 19 height 15
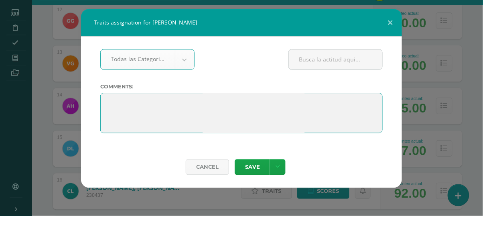
click at [232, 120] on textarea at bounding box center [241, 132] width 283 height 40
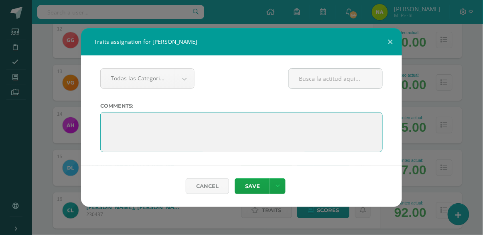
paste textarea "El primer paso para mejorar es creer que puedes hacerlo. Y tú puedes."
type textarea "El primer paso para mejorar es creer que puedes hacerlo. Y tú puedes."
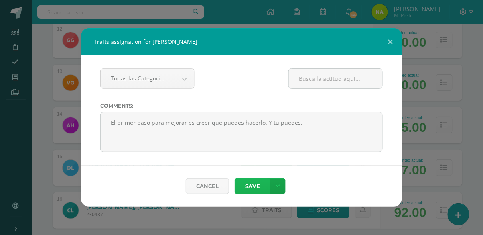
click at [260, 187] on button "Save" at bounding box center [252, 186] width 35 height 16
click at [253, 189] on button "Save" at bounding box center [252, 186] width 35 height 16
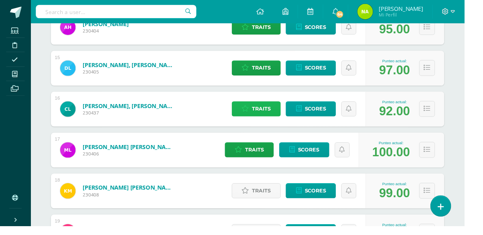
scroll to position [719, 0]
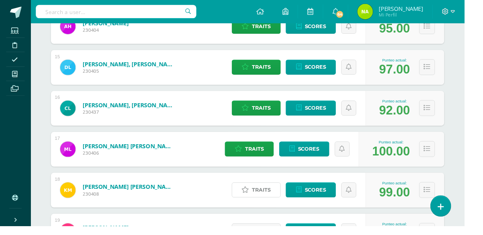
click at [264, 202] on span "Traits" at bounding box center [272, 197] width 19 height 15
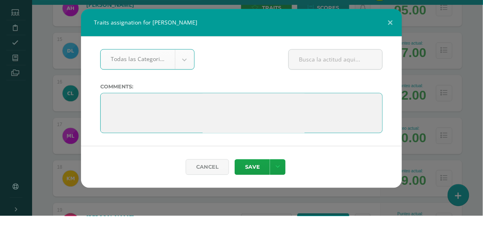
click at [259, 128] on textarea at bounding box center [241, 132] width 283 height 40
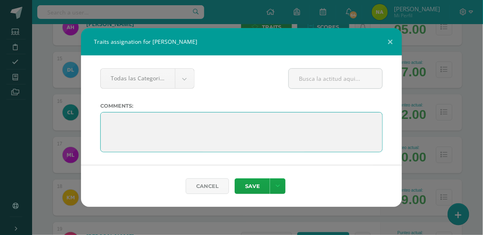
paste textarea "El primer paso para mejorar es creer que puedes hacerlo. Y tú puedes."
type textarea "El primer paso para mejorar es creer que puedes hacerlo. Y tú puedes."
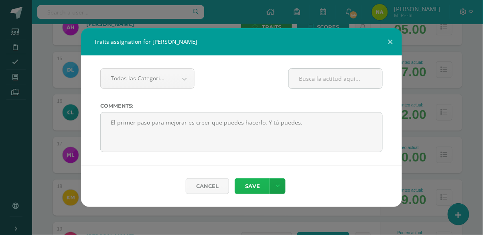
click at [259, 184] on button "Save" at bounding box center [252, 186] width 35 height 16
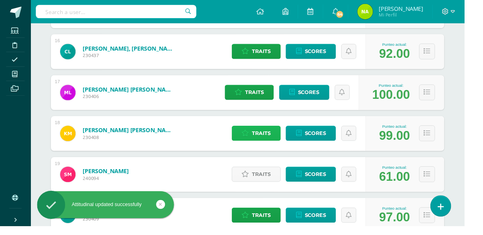
scroll to position [777, 0]
click at [270, 183] on span "Traits" at bounding box center [272, 181] width 19 height 15
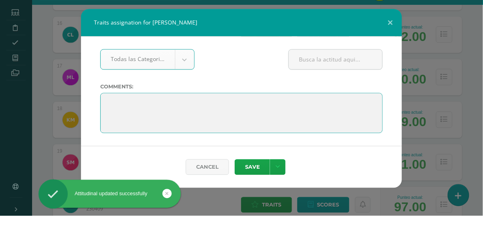
click at [271, 130] on textarea at bounding box center [241, 132] width 283 height 40
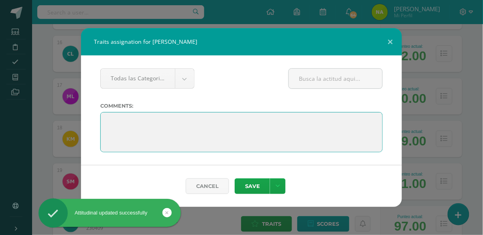
paste textarea "El primer paso para mejorar es creer que puedes hacerlo. Y tú puedes."
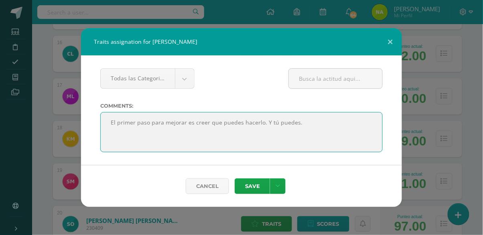
type textarea "El primer paso para mejorar es creer que puedes hacerlo. Y tú puedes."
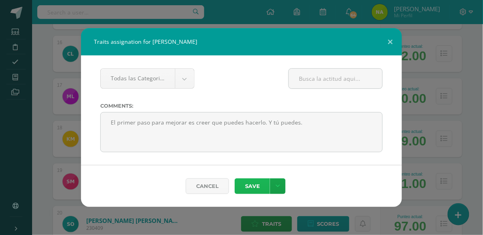
click at [258, 189] on button "Save" at bounding box center [252, 186] width 35 height 16
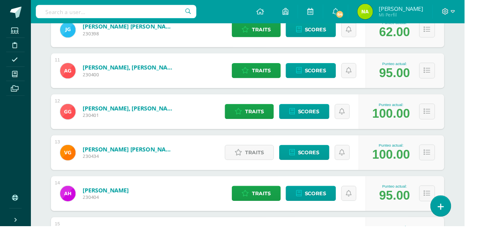
scroll to position [543, 0]
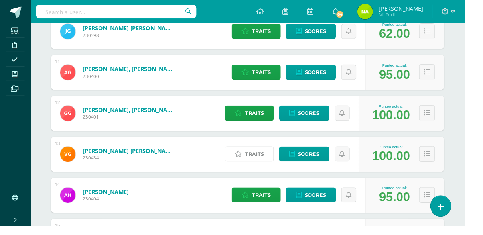
click at [263, 162] on span "Traits" at bounding box center [264, 160] width 19 height 15
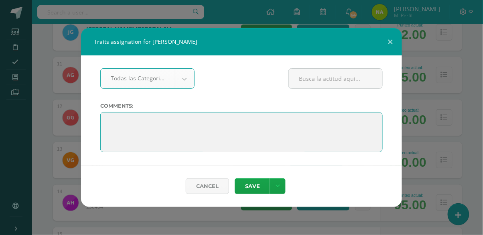
click at [288, 122] on textarea at bounding box center [241, 132] width 283 height 40
paste textarea "El primer paso para mejorar es creer que puedes hacerlo. Y tú puedes."
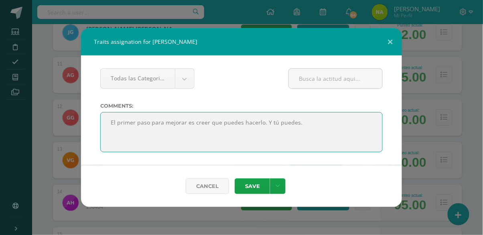
type textarea "El primer paso para mejorar es creer que puedes hacerlo. Y tú puedes."
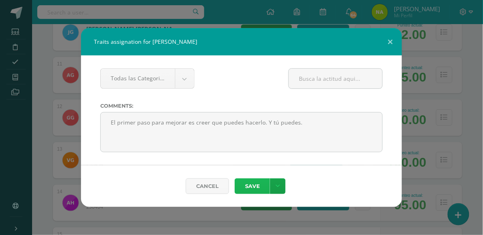
click at [258, 193] on button "Save" at bounding box center [252, 186] width 35 height 16
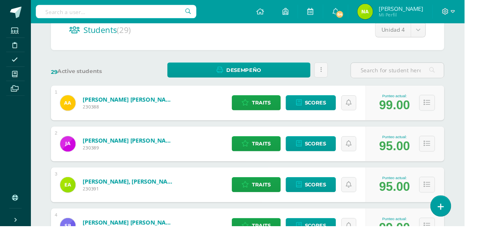
scroll to position [85, 0]
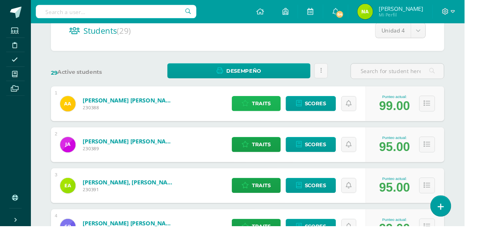
click at [270, 111] on span "Traits" at bounding box center [272, 107] width 19 height 15
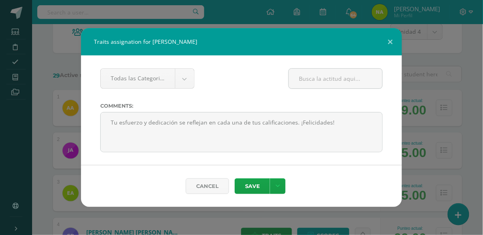
click at [432, 76] on div "Traits assignation for Alison Melissa Alarcón García Todas las Categorias Todas…" at bounding box center [241, 117] width 477 height 179
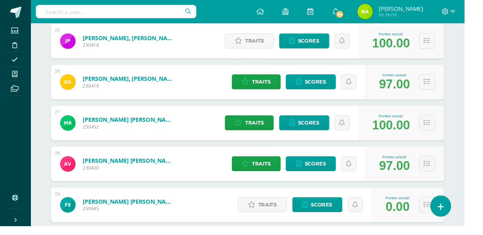
scroll to position [1171, 0]
click at [269, 42] on span "Traits" at bounding box center [264, 42] width 19 height 15
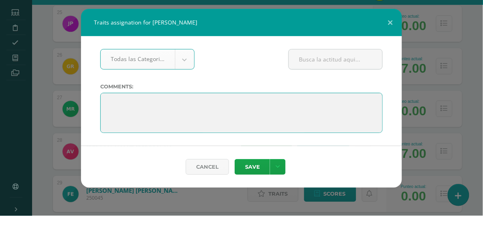
click at [244, 125] on textarea at bounding box center [241, 132] width 283 height 40
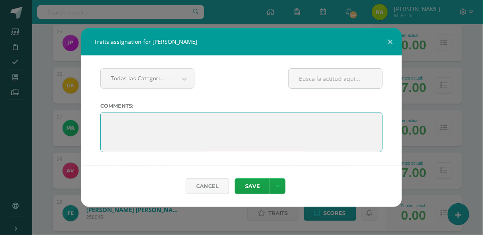
paste textarea "Tu esfuerzo y dedicación se reflejan en cada una de tus calificaciones. ¡Felici…"
type textarea "Tu esfuerzo y dedicación se reflejan en cada una de tus calificaciones. ¡Felici…"
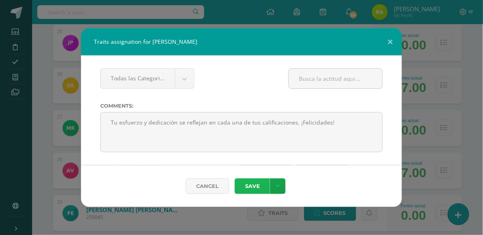
click at [258, 187] on button "Save" at bounding box center [252, 186] width 35 height 16
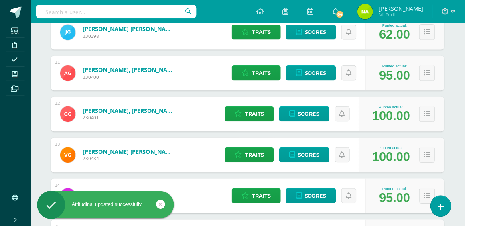
scroll to position [541, 0]
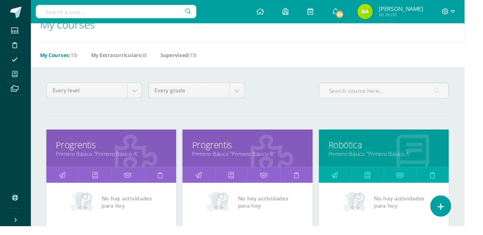
scroll to position [21, 0]
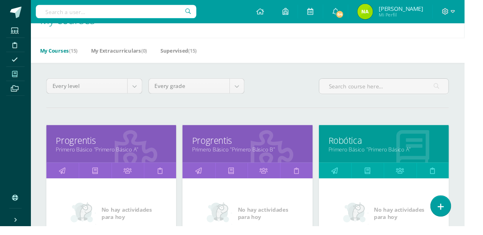
click at [142, 151] on link "Primero Básico "Primero Básico A"" at bounding box center [115, 155] width 115 height 8
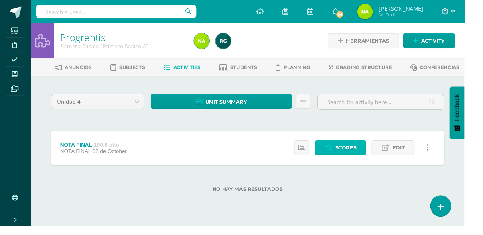
click at [354, 160] on span "Scores" at bounding box center [360, 153] width 22 height 15
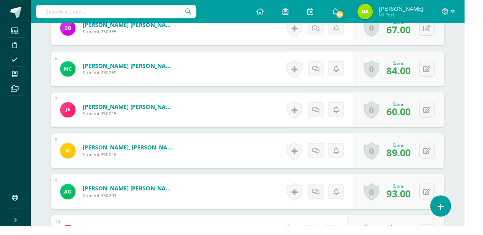
scroll to position [440, 0]
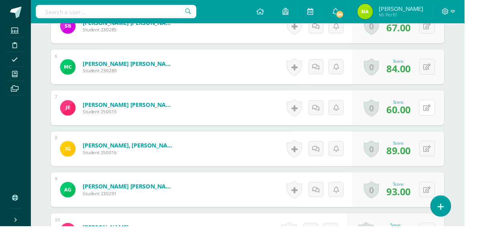
click at [445, 114] on icon at bounding box center [445, 112] width 8 height 7
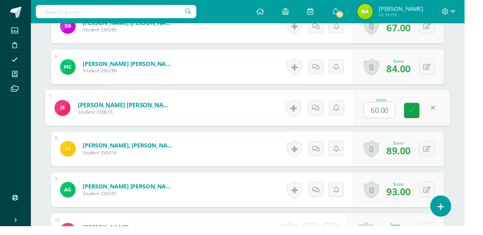
scroll to position [441, 0]
type input "78"
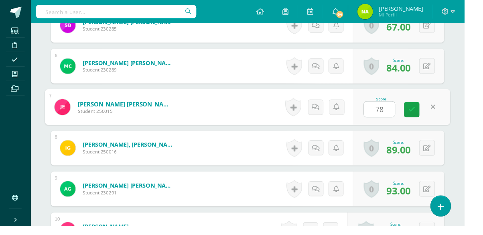
click at [427, 117] on icon at bounding box center [428, 113] width 7 height 7
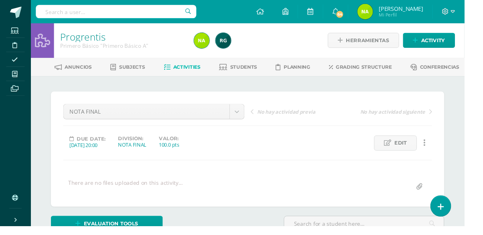
scroll to position [0, 0]
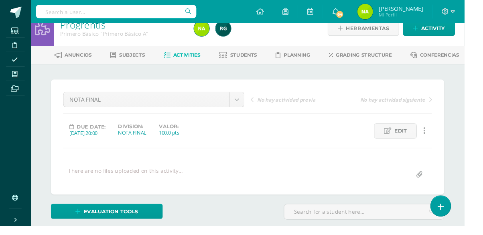
click at [257, 60] on link "Students" at bounding box center [248, 57] width 40 height 13
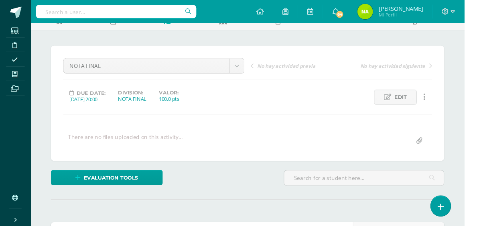
scroll to position [53, 0]
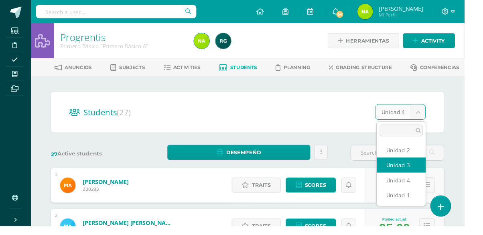
select select "/dashboard/teacher/section/1964/students/?unit=91188"
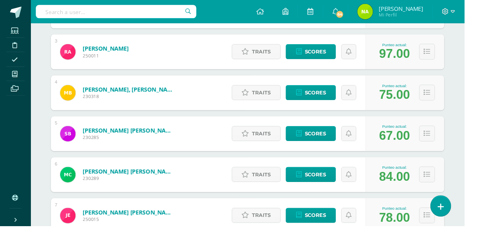
scroll to position [224, 0]
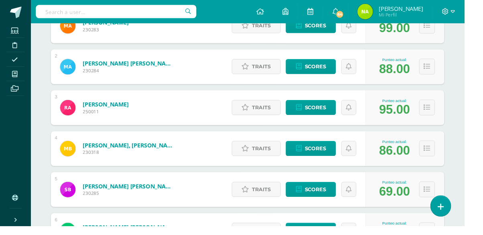
scroll to position [12, 0]
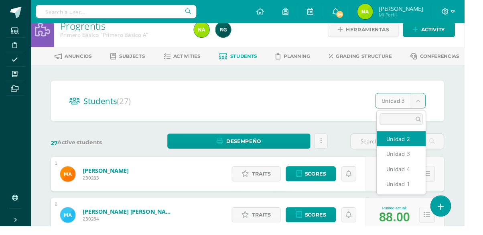
select select "/dashboard/teacher/section/1964/students/?unit=91187"
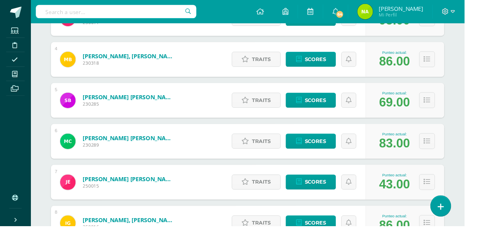
scroll to position [260, 0]
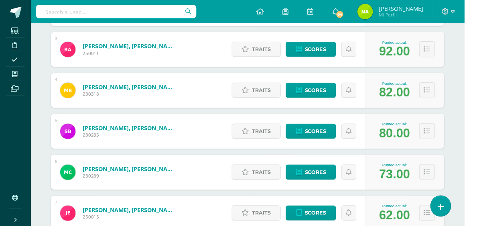
scroll to position [227, 0]
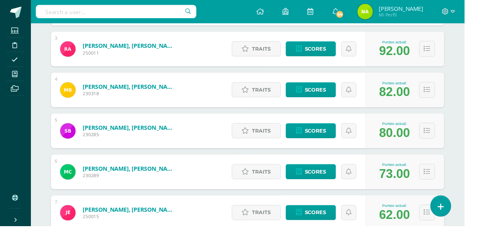
click at [434, 118] on div "Punteo actual: 80.00" at bounding box center [422, 136] width 82 height 36
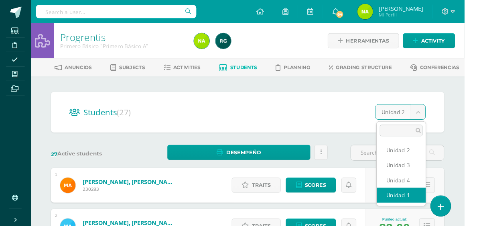
click at [425, 205] on div "Punteo actual: 99.00" at bounding box center [422, 193] width 82 height 36
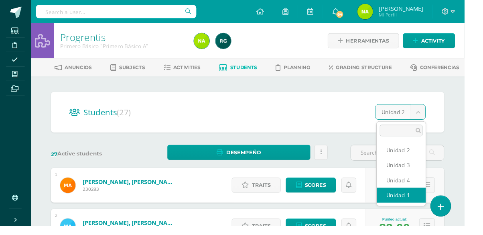
select select "/dashboard/teacher/section/1964/students/?unit=91184"
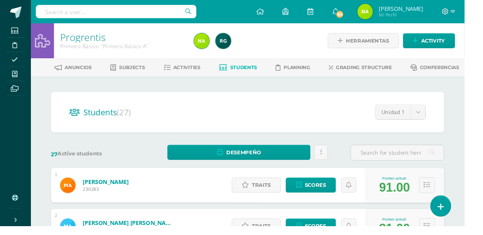
click at [20, 79] on span at bounding box center [15, 76] width 18 height 11
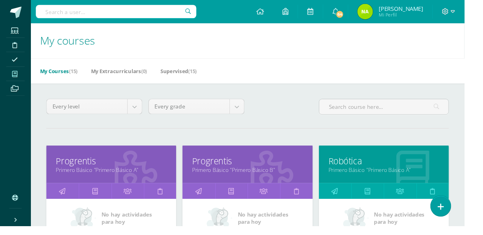
click at [261, 176] on link "Primero Básico "Primero Básico B"" at bounding box center [257, 177] width 115 height 8
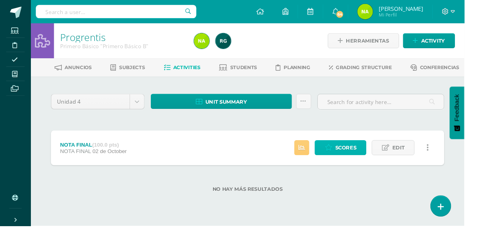
click at [358, 157] on span "Scores" at bounding box center [360, 153] width 22 height 15
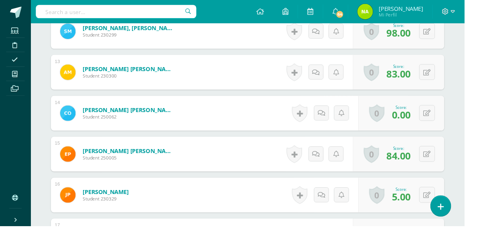
scroll to position [733, 0]
